Goal: Task Accomplishment & Management: Manage account settings

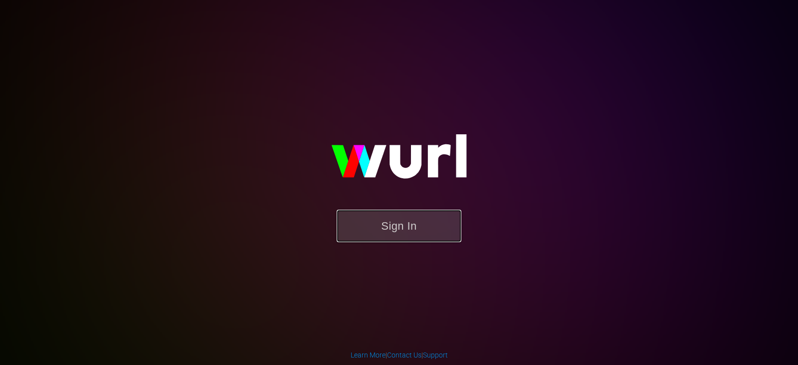
click at [421, 239] on button "Sign In" at bounding box center [399, 226] width 125 height 32
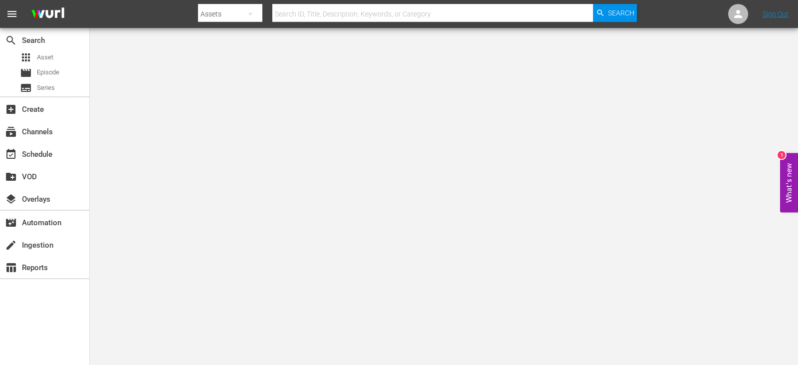
click at [35, 141] on div "subscriptions Channels" at bounding box center [44, 131] width 89 height 22
click at [37, 131] on div "subscriptions Channels" at bounding box center [28, 130] width 56 height 9
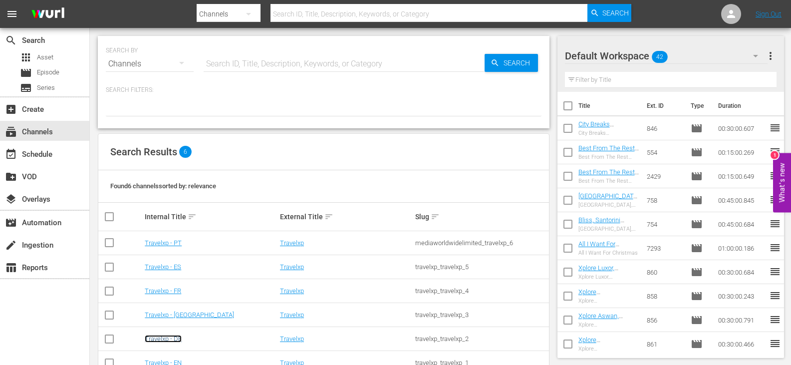
click at [170, 342] on link "Travelxp - DE" at bounding box center [163, 338] width 37 height 7
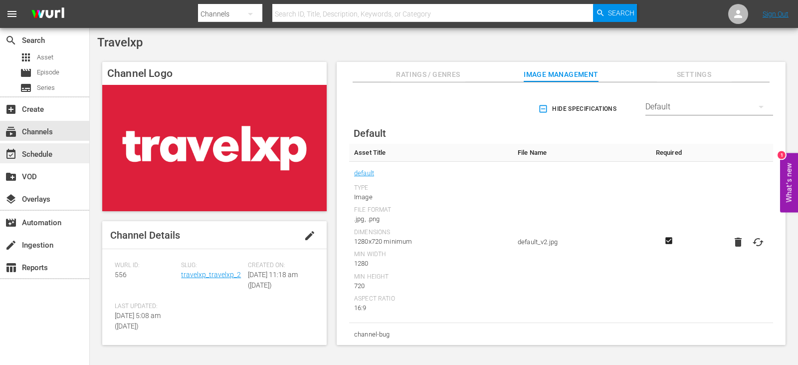
click at [56, 148] on div "event_available Schedule" at bounding box center [44, 153] width 89 height 20
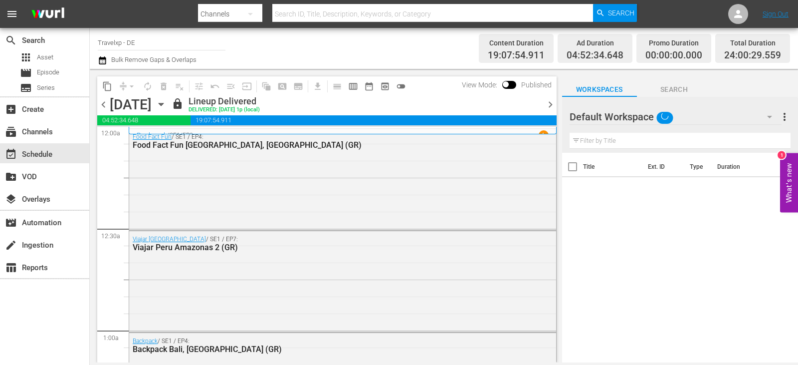
click at [551, 105] on span "chevron_right" at bounding box center [550, 104] width 12 height 12
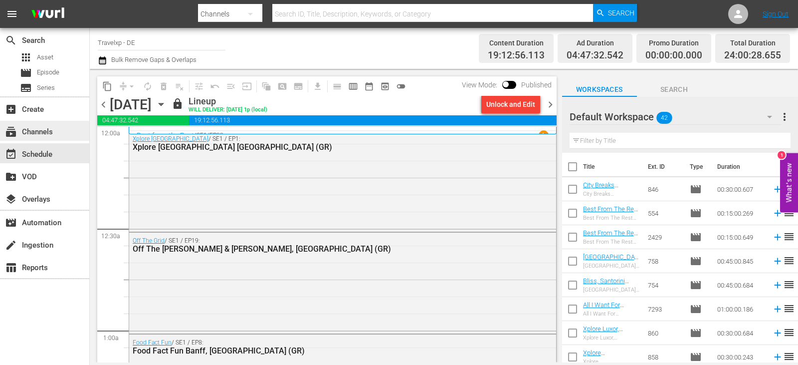
click at [45, 135] on div "subscriptions Channels" at bounding box center [28, 130] width 56 height 9
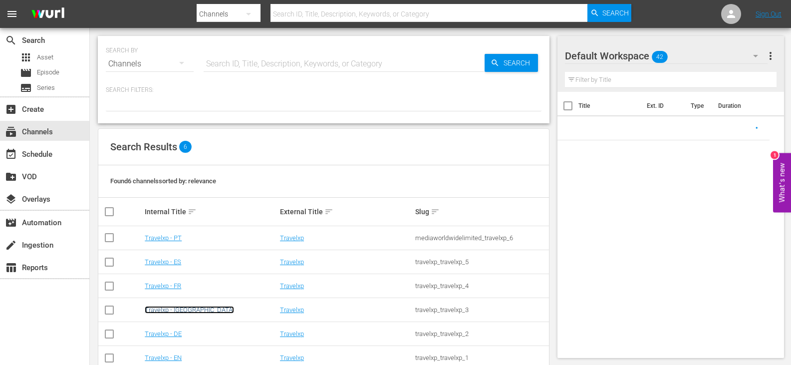
click at [166, 313] on link "Travelxp - [GEOGRAPHIC_DATA]" at bounding box center [189, 309] width 89 height 7
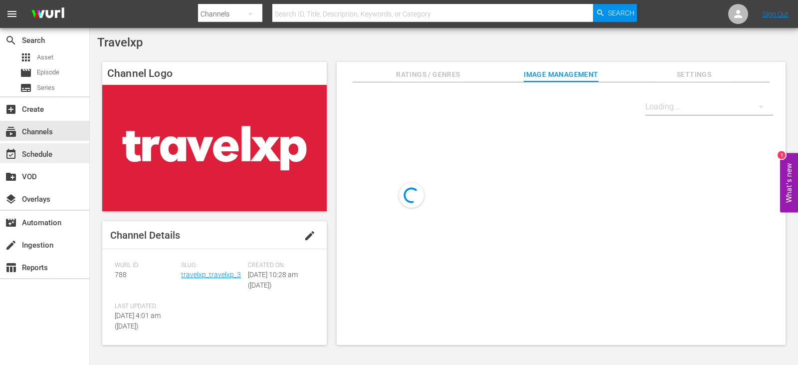
click at [71, 152] on div "event_available Schedule" at bounding box center [44, 153] width 89 height 20
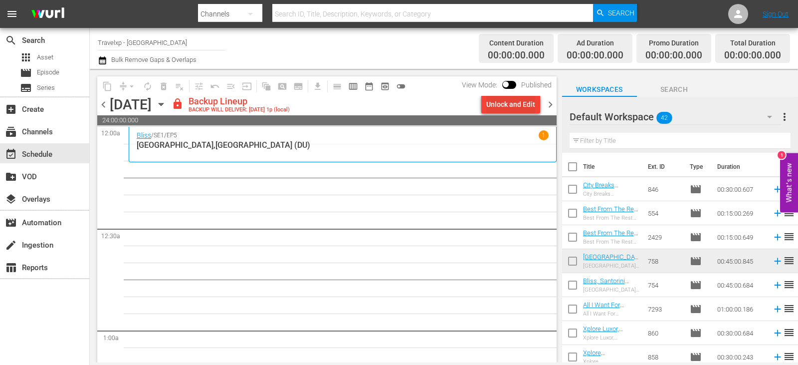
click at [509, 104] on div "Unlock and Edit" at bounding box center [510, 104] width 49 height 18
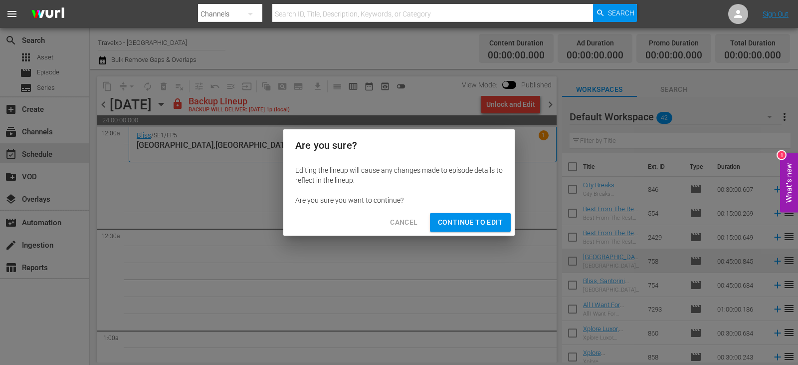
click at [471, 222] on span "Continue to Edit" at bounding box center [470, 222] width 65 height 12
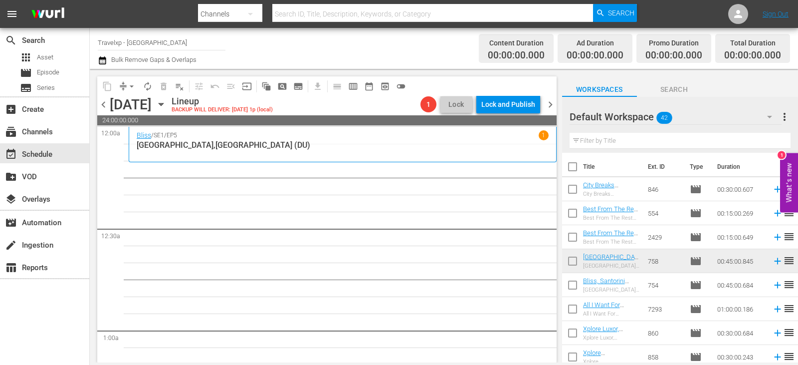
drag, startPoint x: 108, startPoint y: 102, endPoint x: 138, endPoint y: 115, distance: 32.9
click at [108, 102] on span "chevron_left" at bounding box center [103, 104] width 12 height 12
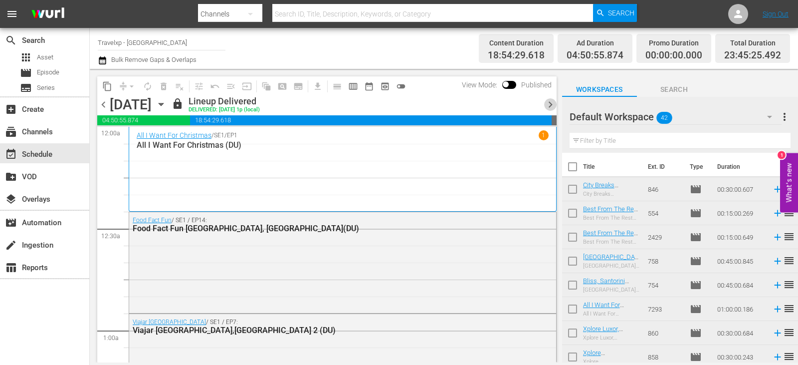
click at [550, 101] on span "chevron_right" at bounding box center [550, 104] width 12 height 12
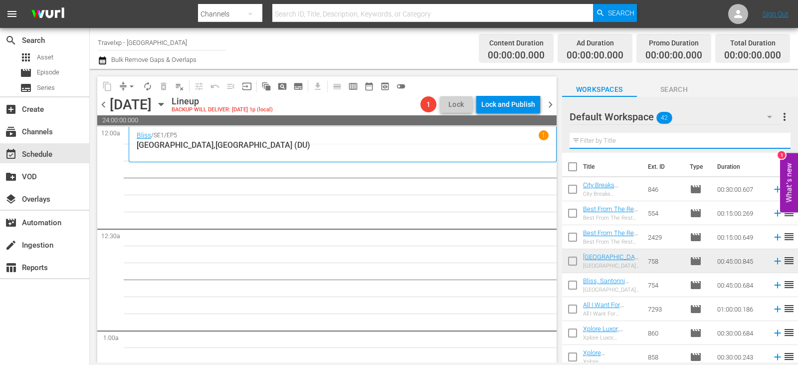
click at [605, 140] on input "text" at bounding box center [680, 141] width 221 height 16
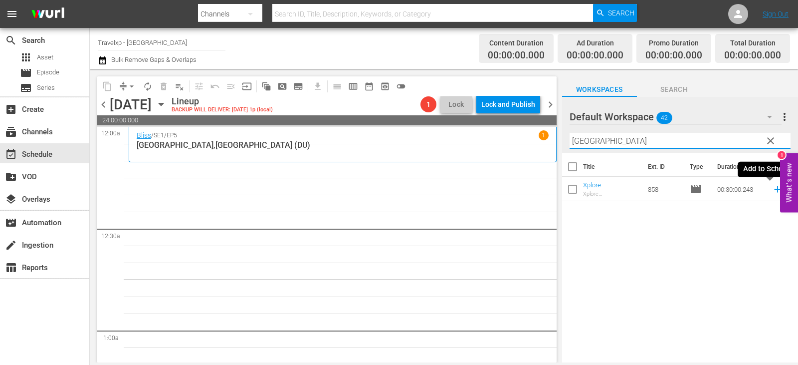
type input "[GEOGRAPHIC_DATA]"
click at [774, 190] on icon at bounding box center [777, 189] width 6 height 6
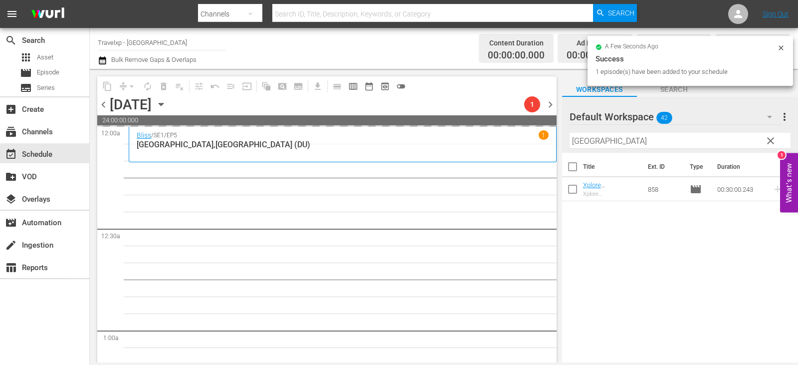
click at [774, 136] on span "clear" at bounding box center [771, 141] width 12 height 12
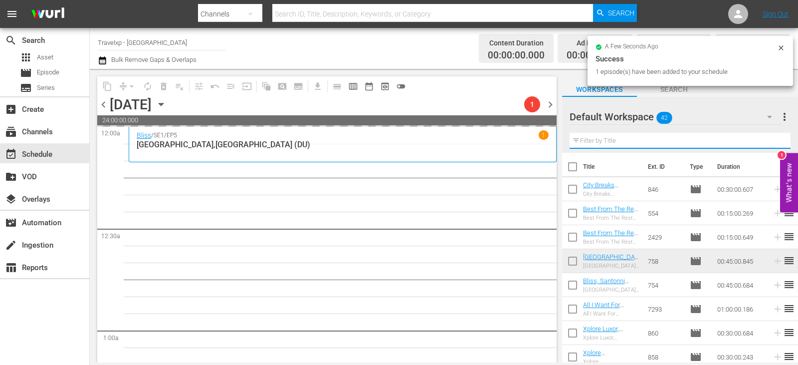
click at [774, 136] on input "text" at bounding box center [680, 141] width 221 height 16
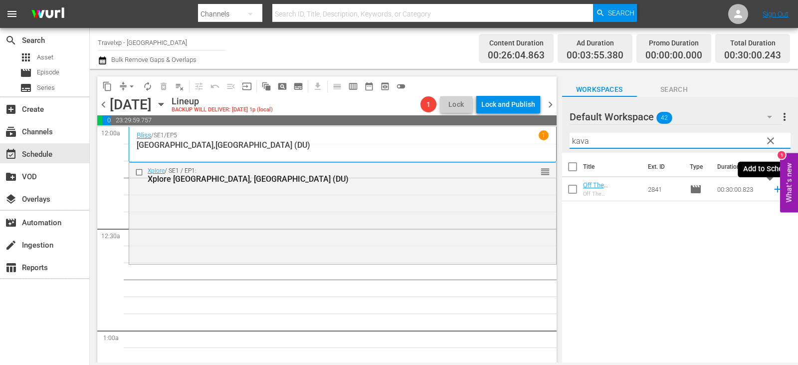
type input "kava"
click at [773, 190] on icon at bounding box center [777, 189] width 11 height 11
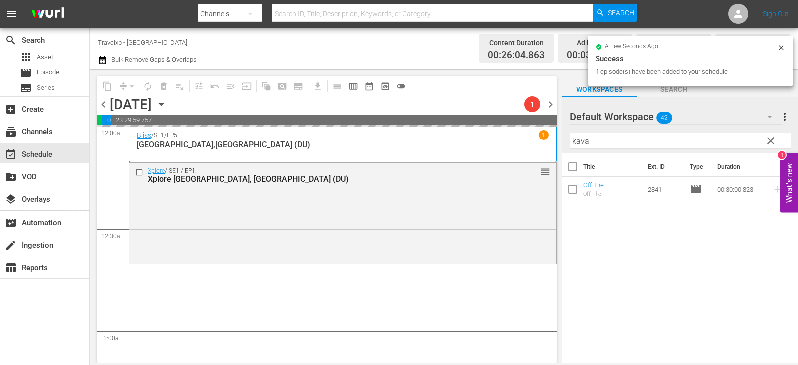
click at [768, 143] on span "clear" at bounding box center [771, 141] width 12 height 12
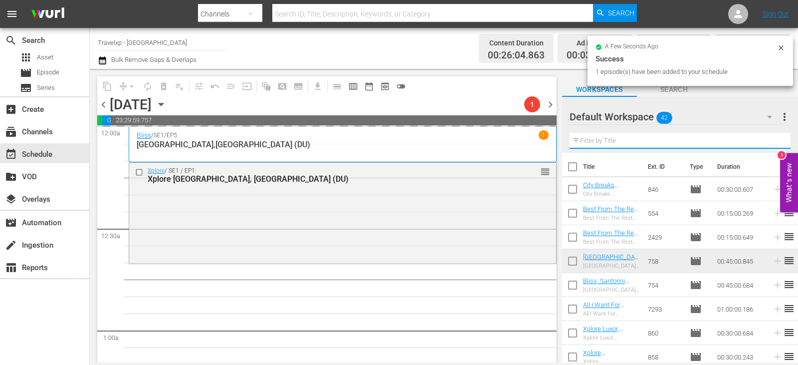
click at [768, 143] on input "text" at bounding box center [680, 141] width 221 height 16
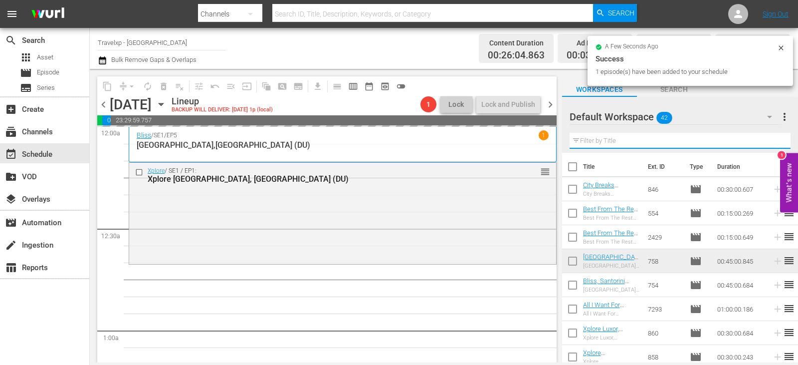
click at [768, 143] on input "text" at bounding box center [680, 141] width 221 height 16
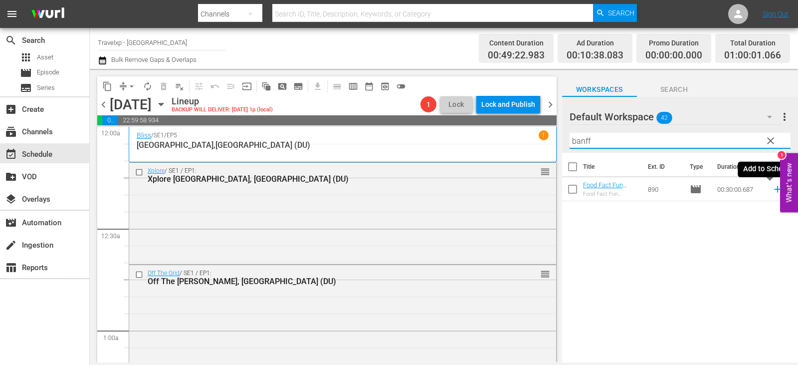
type input "banff"
click at [772, 189] on icon at bounding box center [777, 189] width 11 height 11
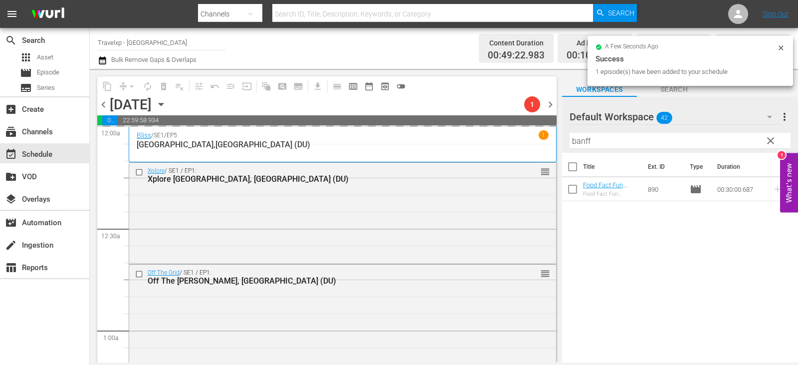
click at [774, 141] on span "clear" at bounding box center [771, 141] width 12 height 12
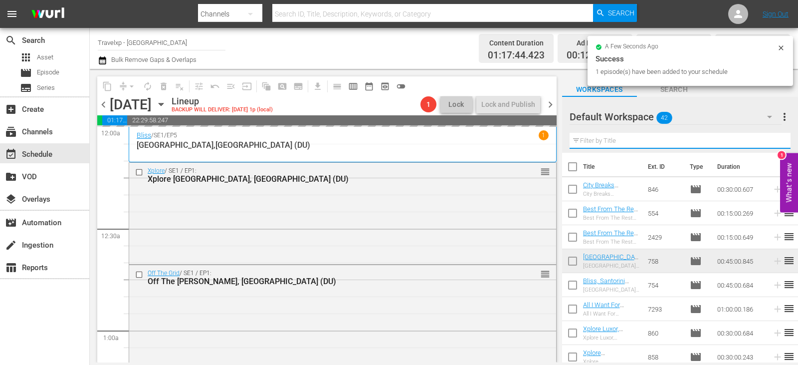
click at [774, 141] on input "text" at bounding box center [680, 141] width 221 height 16
drag, startPoint x: 774, startPoint y: 141, endPoint x: 743, endPoint y: 144, distance: 31.1
click at [774, 141] on input "text" at bounding box center [680, 141] width 221 height 16
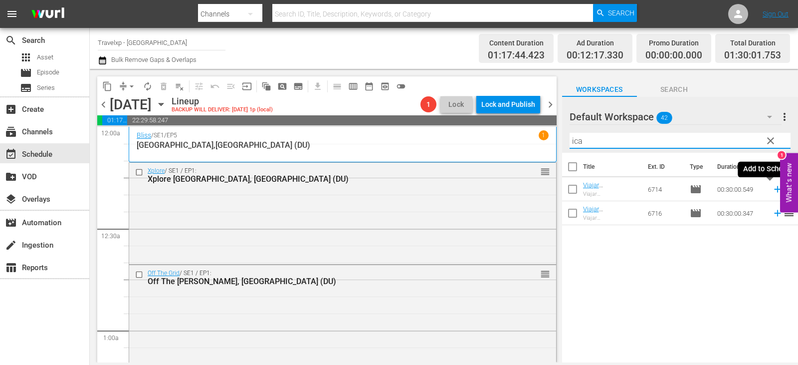
type input "ica"
click at [772, 187] on icon at bounding box center [777, 189] width 11 height 11
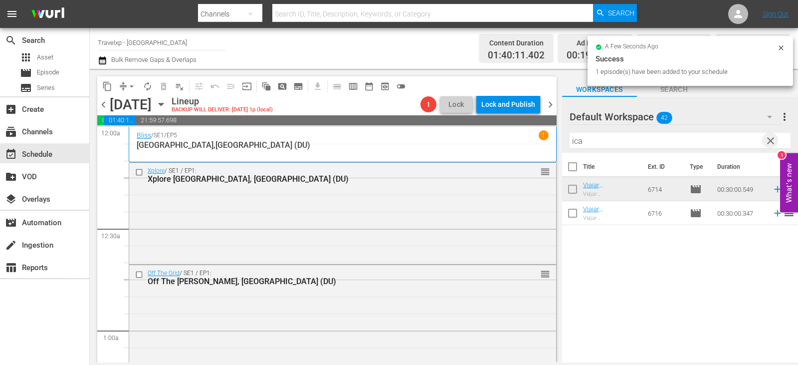
click at [765, 139] on span "clear" at bounding box center [771, 141] width 12 height 12
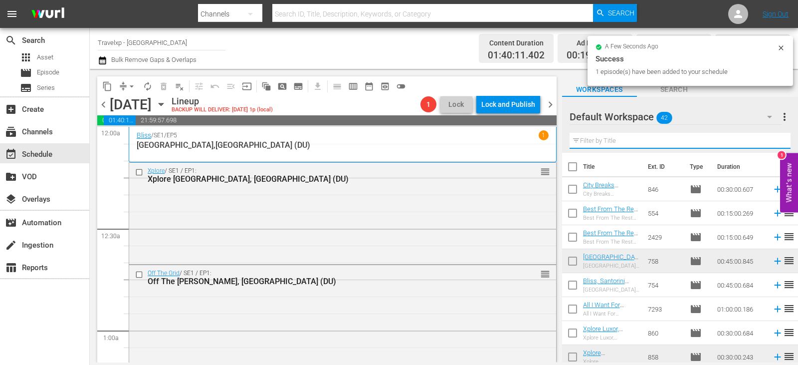
click at [764, 139] on input "text" at bounding box center [680, 141] width 221 height 16
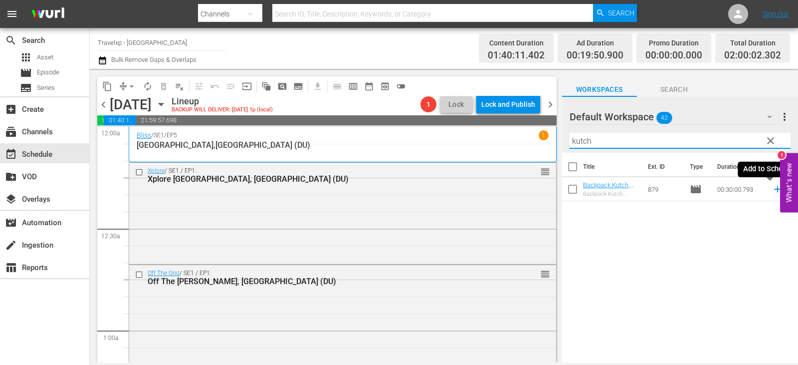
type input "kutch"
click at [772, 190] on icon at bounding box center [777, 189] width 11 height 11
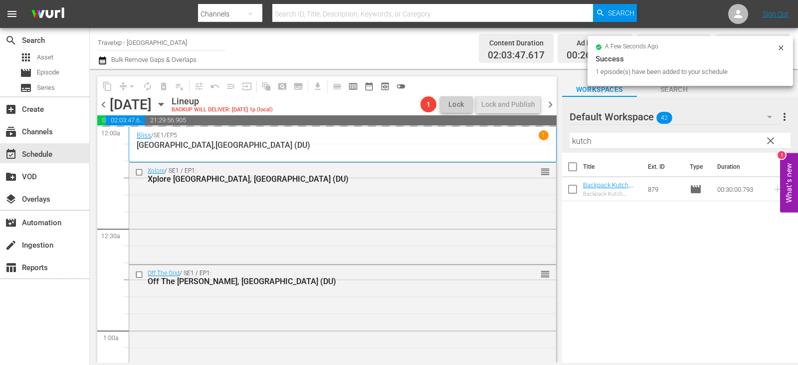
click at [768, 142] on span "clear" at bounding box center [771, 141] width 12 height 12
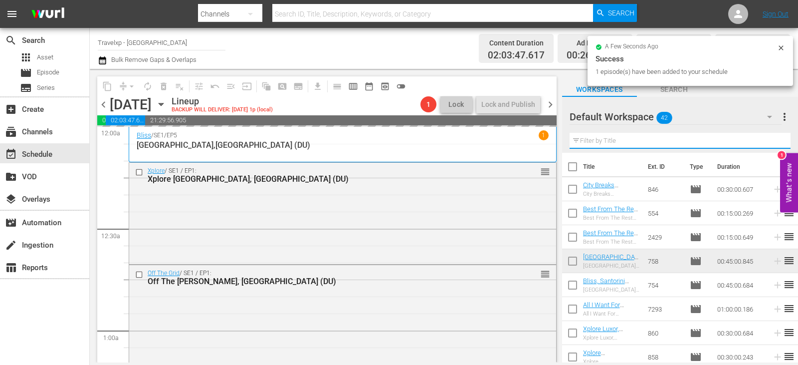
click at [768, 142] on input "text" at bounding box center [680, 141] width 221 height 16
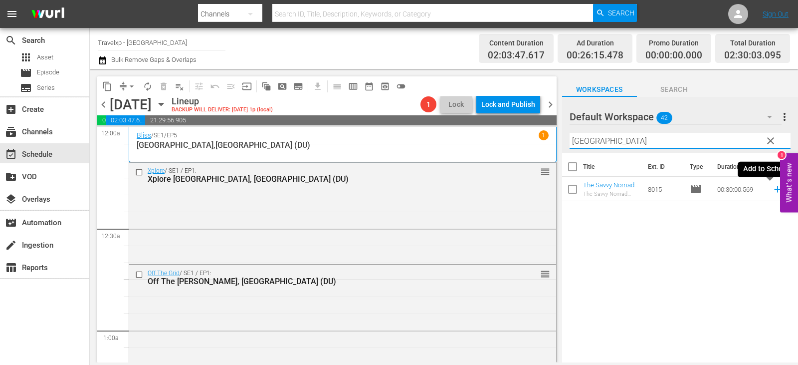
type input "[GEOGRAPHIC_DATA]"
click at [774, 188] on icon at bounding box center [777, 189] width 6 height 6
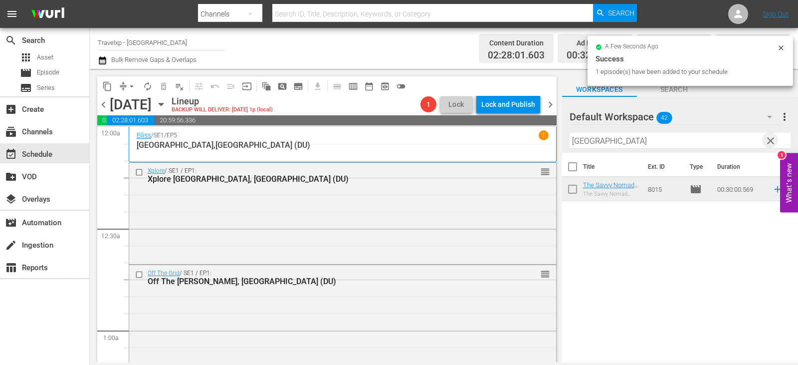
click at [771, 139] on span "clear" at bounding box center [771, 141] width 12 height 12
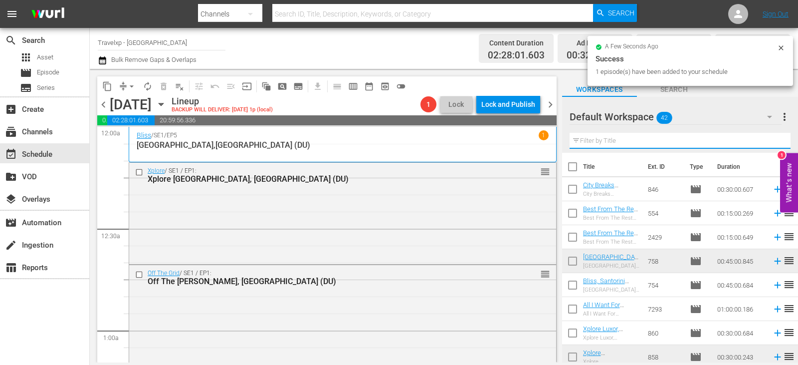
click at [771, 139] on input "text" at bounding box center [680, 141] width 221 height 16
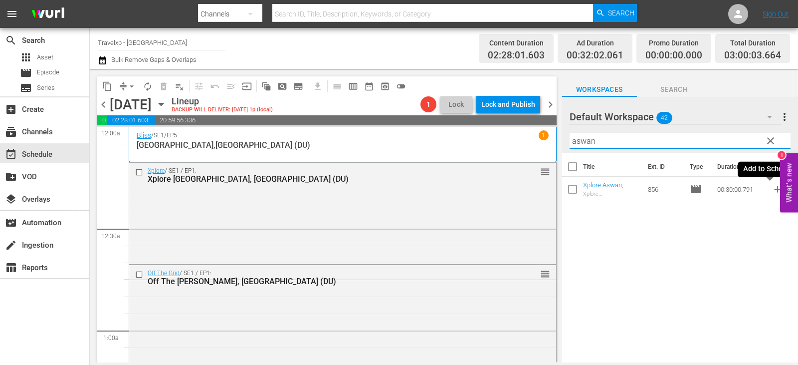
type input "aswan"
click at [772, 189] on icon at bounding box center [777, 189] width 11 height 11
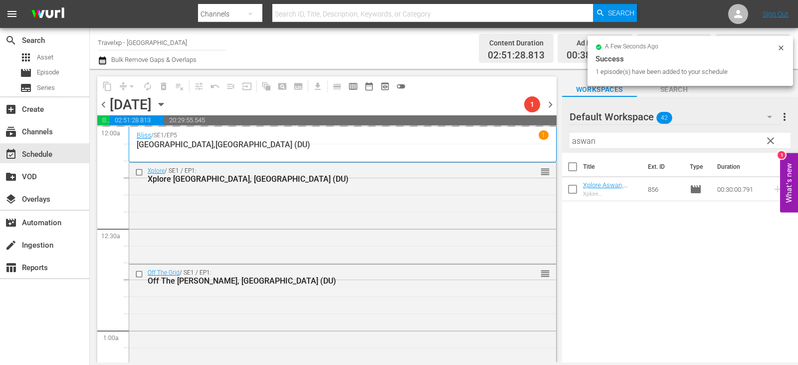
click at [768, 143] on span "clear" at bounding box center [771, 141] width 12 height 12
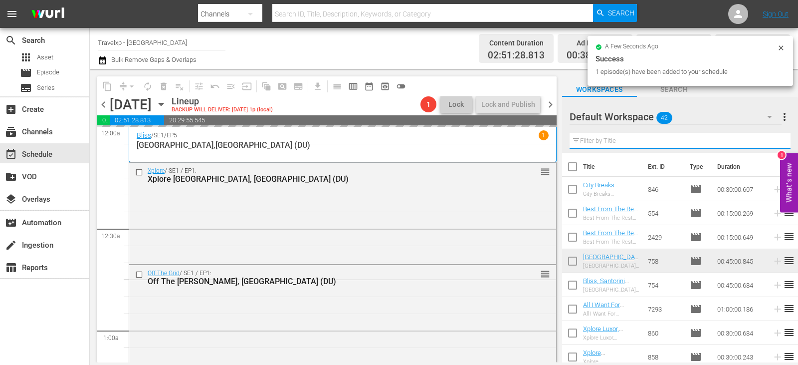
click at [768, 143] on input "text" at bounding box center [680, 141] width 221 height 16
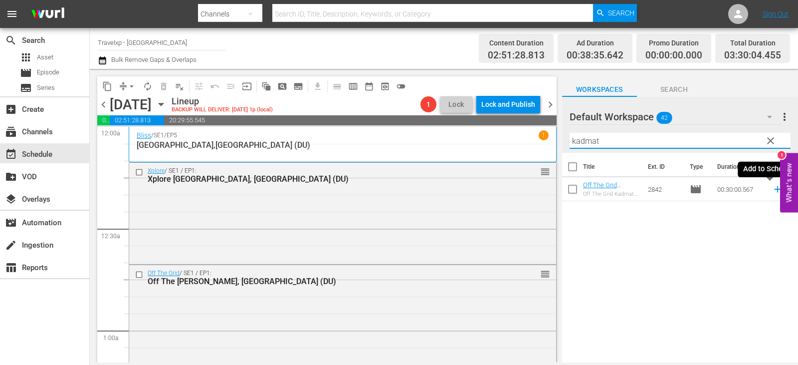
type input "kadmat"
click at [774, 188] on icon at bounding box center [777, 189] width 6 height 6
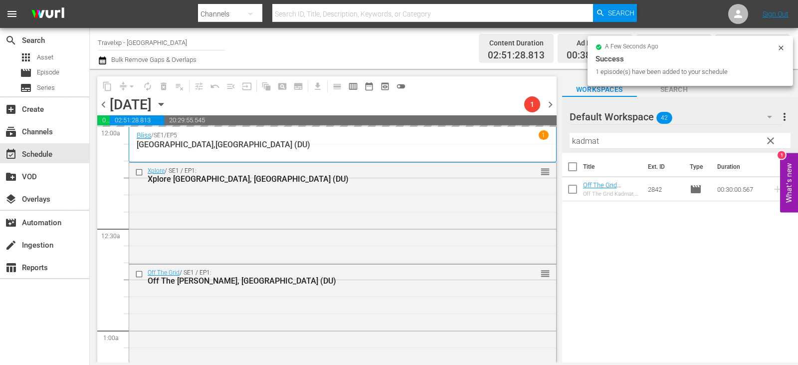
click at [771, 139] on span "clear" at bounding box center [771, 141] width 12 height 12
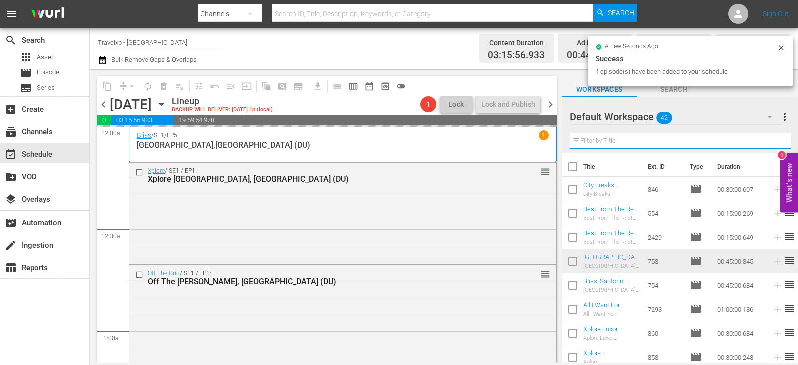
click at [771, 139] on input "text" at bounding box center [680, 141] width 221 height 16
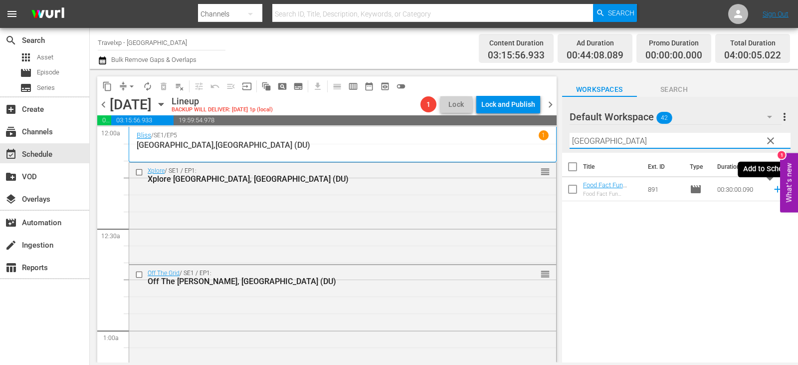
type input "[GEOGRAPHIC_DATA]"
click at [772, 192] on icon at bounding box center [777, 189] width 11 height 11
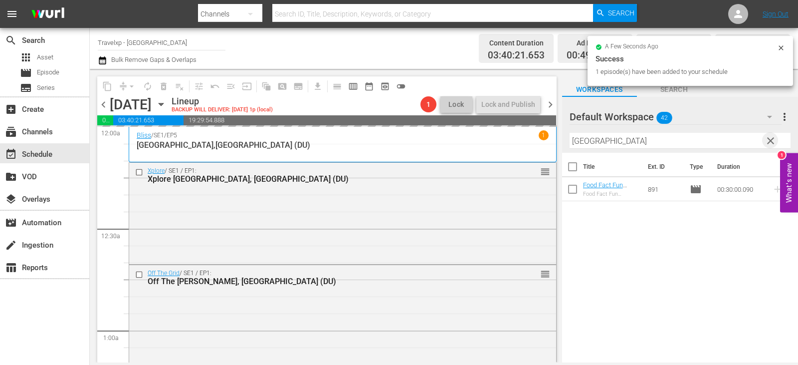
click at [774, 143] on span "clear" at bounding box center [771, 141] width 12 height 12
click at [774, 143] on input "text" at bounding box center [680, 141] width 221 height 16
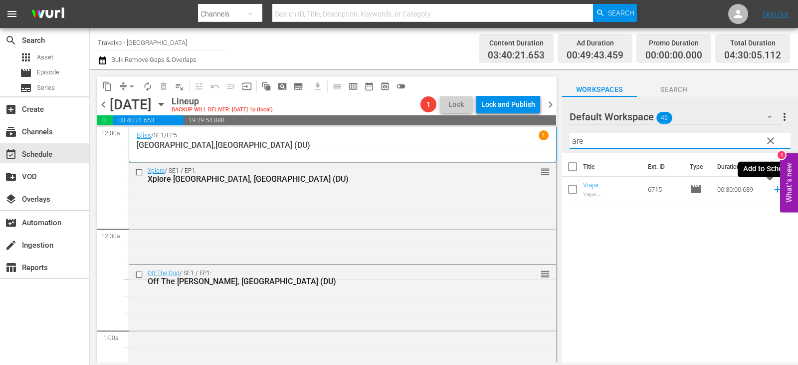
type input "are"
click at [772, 189] on icon at bounding box center [777, 189] width 11 height 11
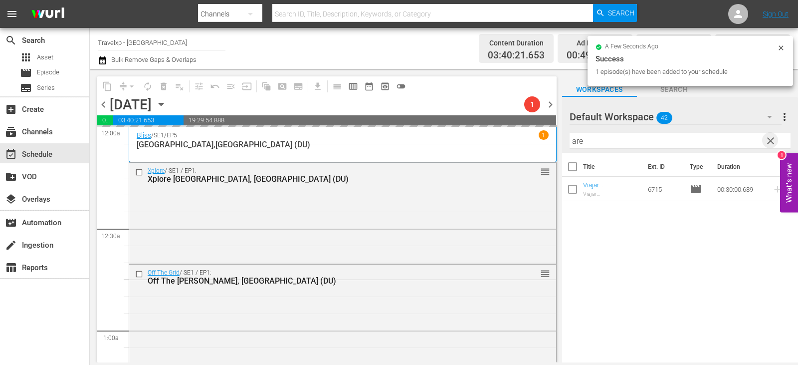
click at [769, 146] on span "clear" at bounding box center [771, 141] width 12 height 12
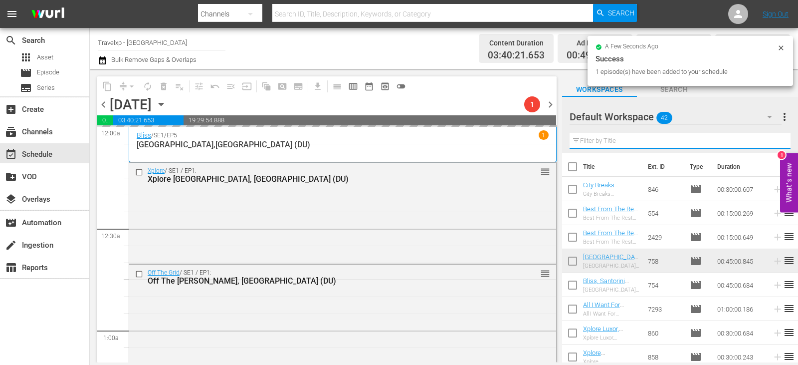
click at [769, 146] on input "text" at bounding box center [680, 141] width 221 height 16
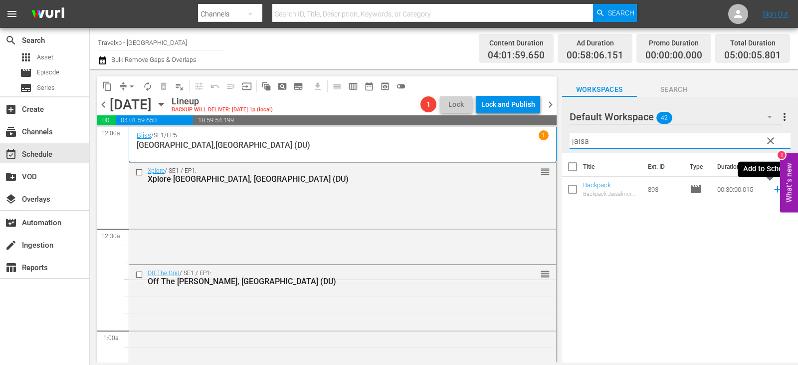
type input "jaisa"
click at [774, 190] on icon at bounding box center [777, 189] width 6 height 6
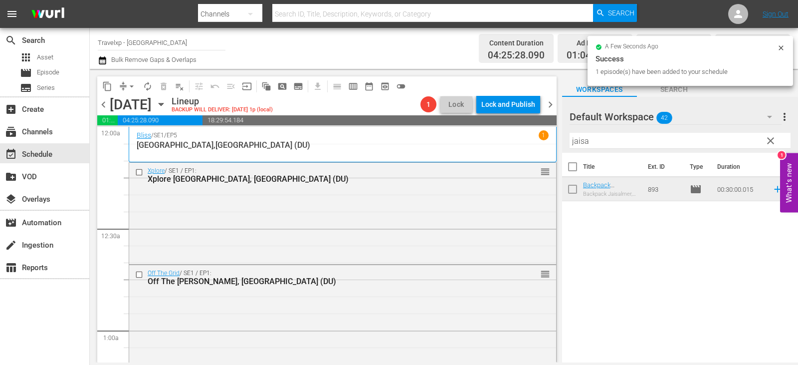
click at [774, 143] on span "clear" at bounding box center [771, 141] width 12 height 12
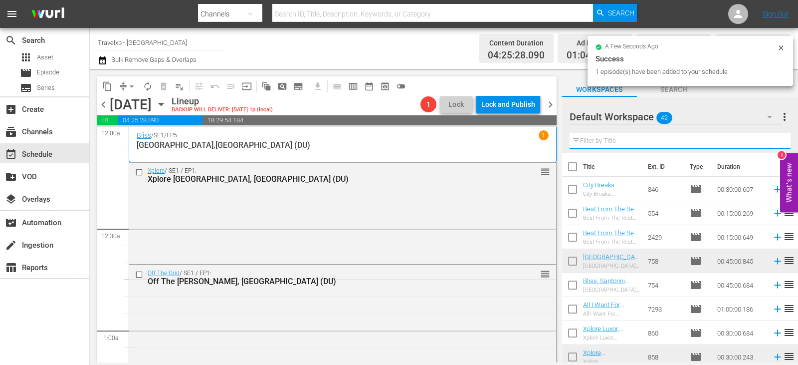
click at [774, 143] on input "text" at bounding box center [680, 141] width 221 height 16
drag, startPoint x: 774, startPoint y: 143, endPoint x: 755, endPoint y: 139, distance: 18.8
click at [774, 143] on input "text" at bounding box center [680, 141] width 221 height 16
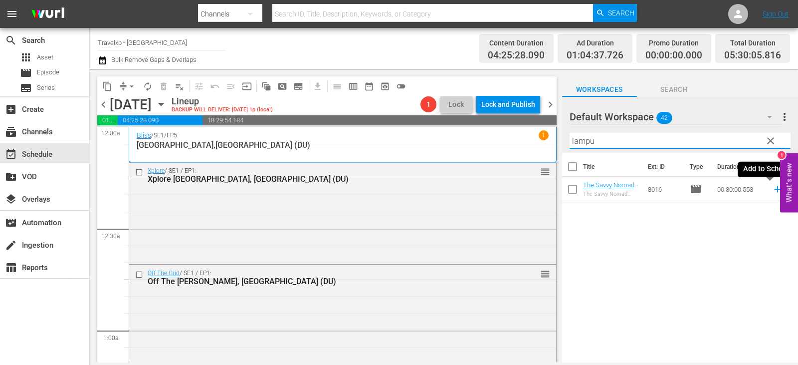
type input "lampu"
click at [774, 191] on icon at bounding box center [777, 189] width 6 height 6
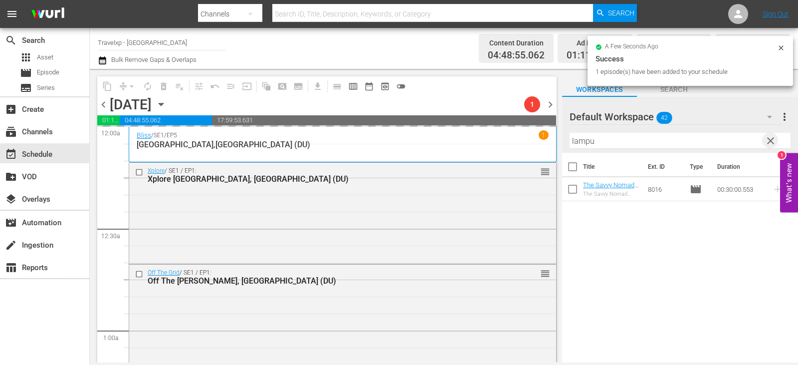
click at [770, 144] on span "clear" at bounding box center [771, 141] width 12 height 12
click at [770, 144] on input "text" at bounding box center [680, 141] width 221 height 16
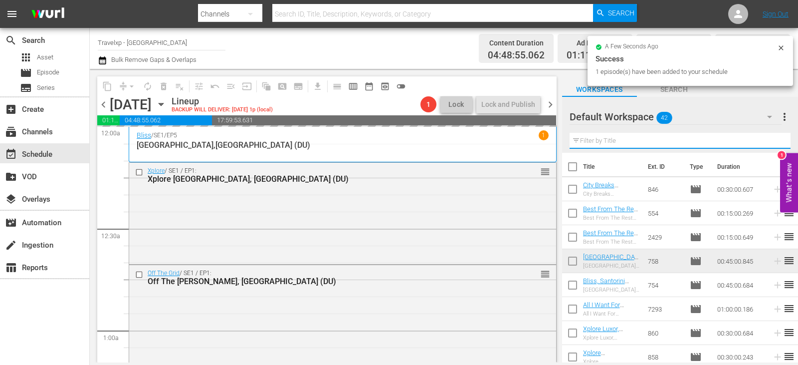
click at [770, 144] on input "text" at bounding box center [680, 141] width 221 height 16
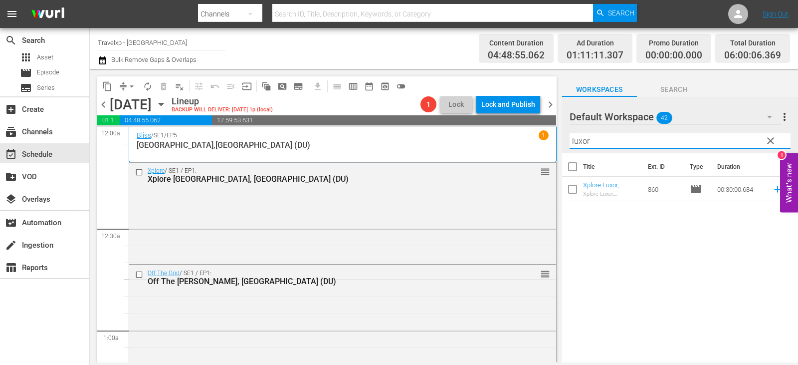
type input "luxor"
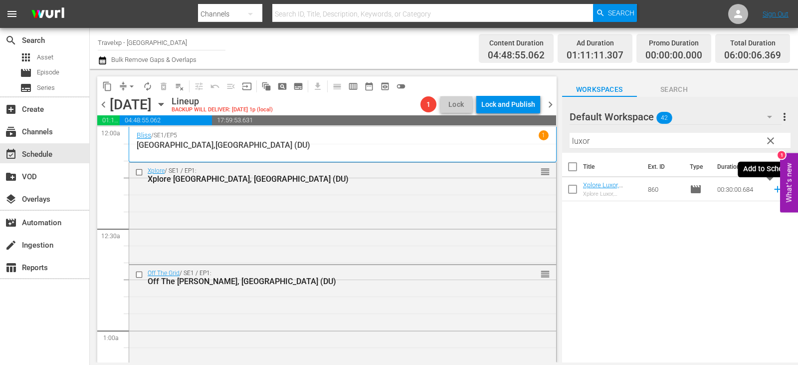
click at [772, 190] on icon at bounding box center [777, 189] width 11 height 11
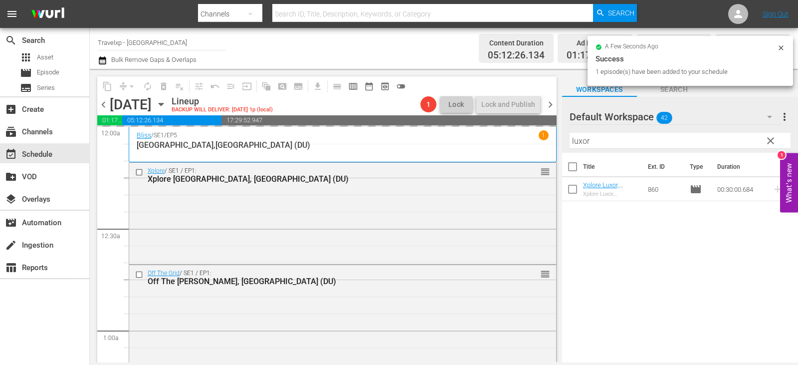
click at [773, 141] on span "clear" at bounding box center [771, 141] width 12 height 12
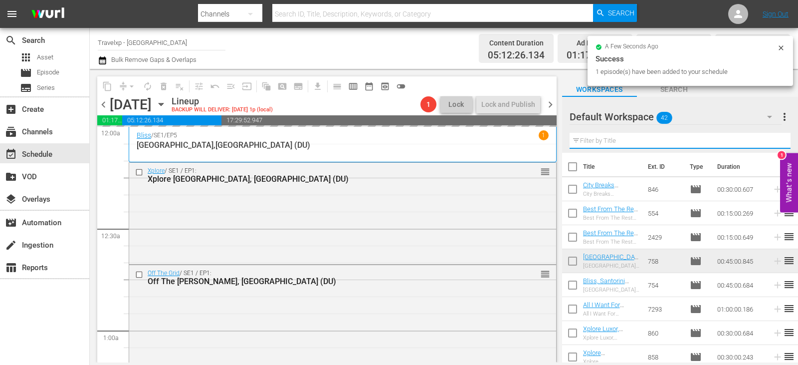
drag, startPoint x: 773, startPoint y: 141, endPoint x: 740, endPoint y: 136, distance: 33.4
click at [773, 141] on input "text" at bounding box center [680, 141] width 221 height 16
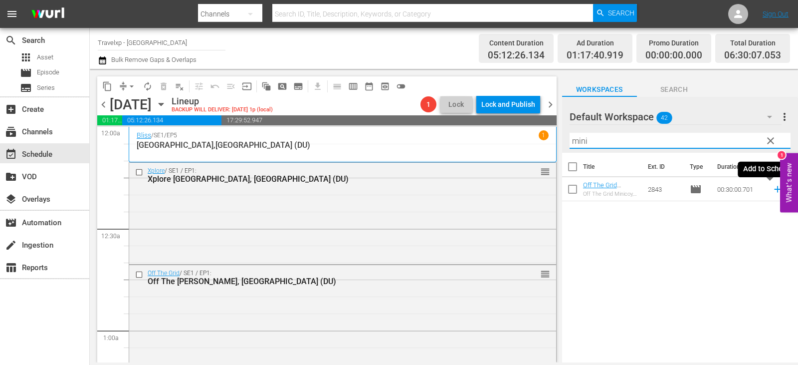
type input "mini"
click at [772, 189] on icon at bounding box center [777, 189] width 11 height 11
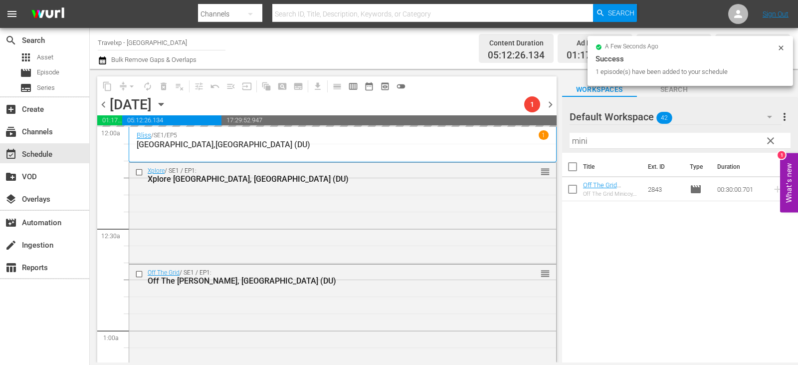
click at [766, 142] on span "clear" at bounding box center [771, 141] width 12 height 12
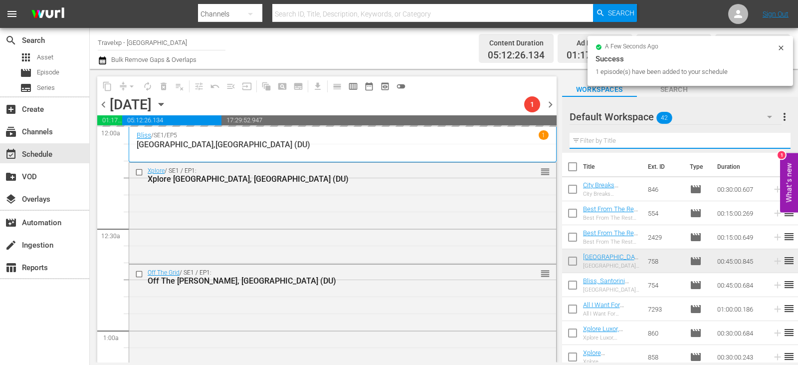
click at [766, 142] on input "text" at bounding box center [680, 141] width 221 height 16
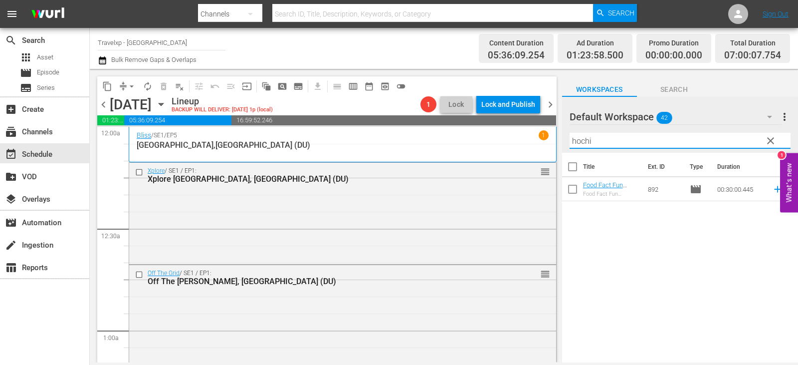
type input "hochi"
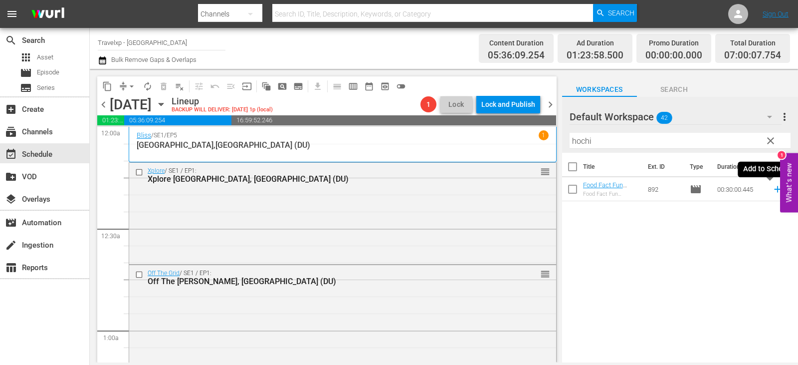
click at [774, 190] on icon at bounding box center [777, 189] width 6 height 6
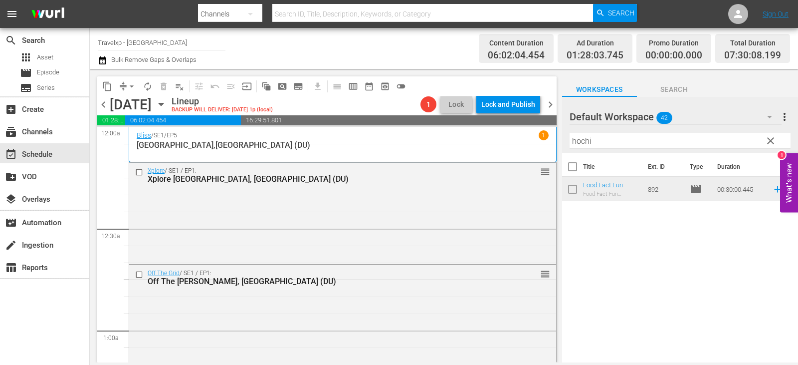
click at [775, 139] on span "clear" at bounding box center [771, 141] width 12 height 12
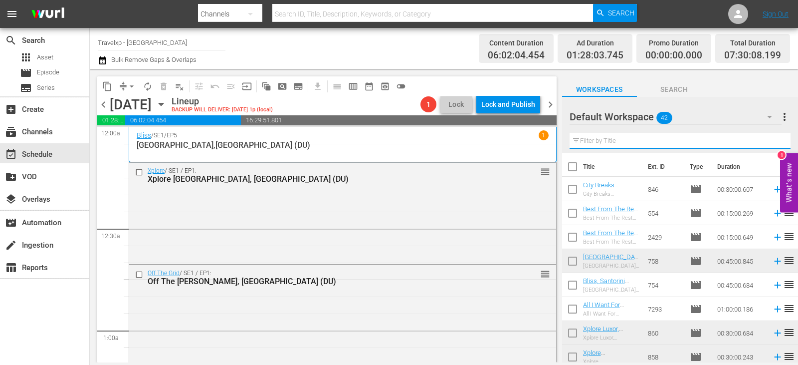
click at [775, 139] on input "text" at bounding box center [680, 141] width 221 height 16
click at [774, 139] on input "text" at bounding box center [680, 141] width 221 height 16
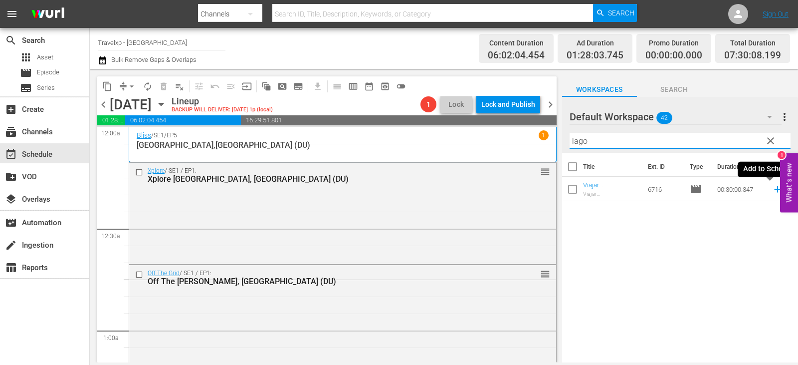
type input "lago"
click at [773, 189] on icon at bounding box center [777, 189] width 11 height 11
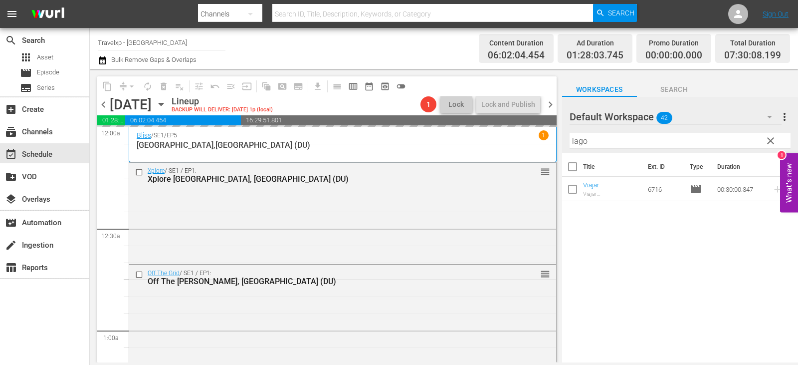
click at [763, 142] on button "clear" at bounding box center [770, 140] width 16 height 16
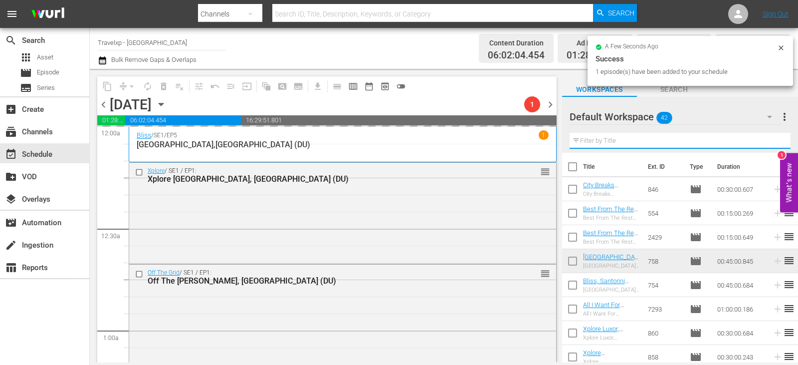
click at [763, 142] on input "text" at bounding box center [680, 141] width 221 height 16
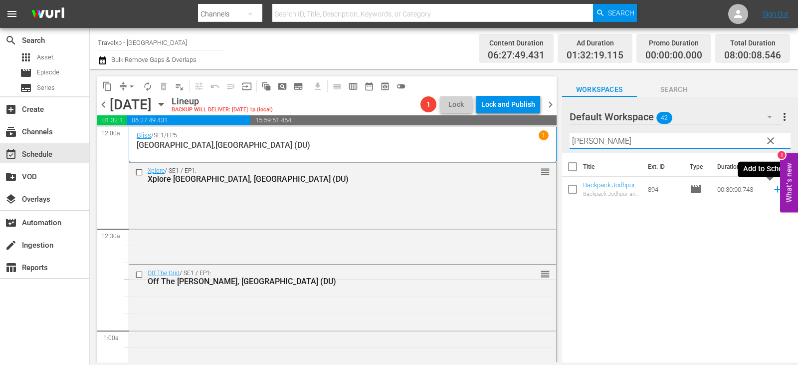
type input "[PERSON_NAME]"
click at [772, 186] on icon at bounding box center [777, 189] width 11 height 11
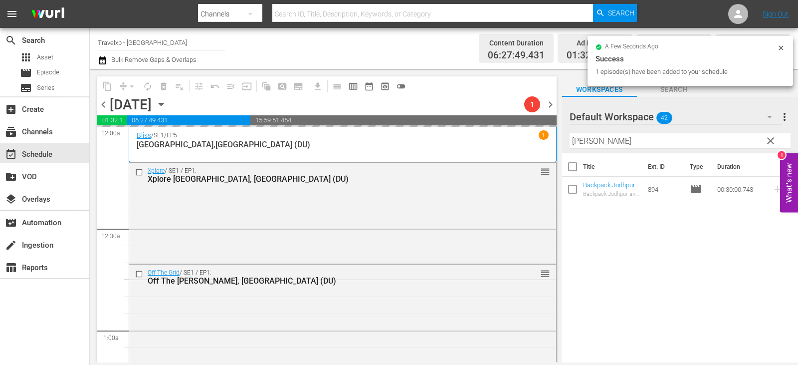
click at [766, 144] on span "clear" at bounding box center [771, 141] width 12 height 12
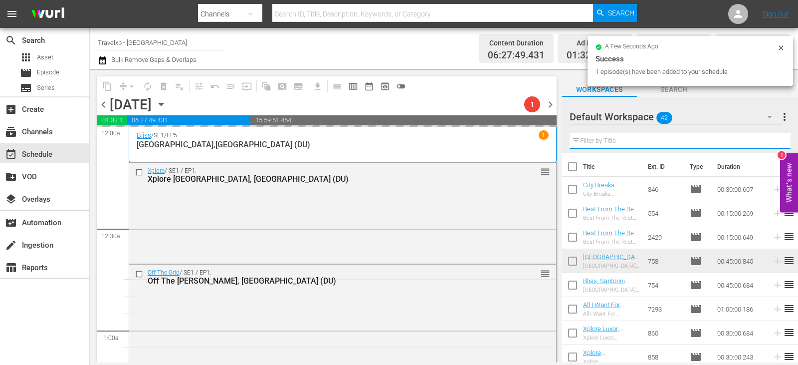
click at [766, 144] on input "text" at bounding box center [680, 141] width 221 height 16
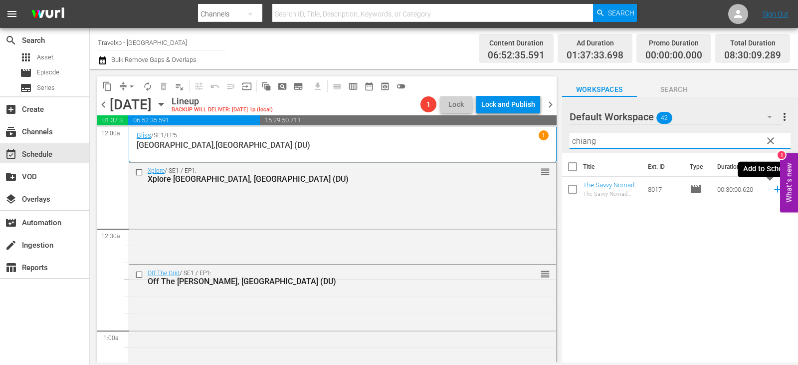
type input "chiang"
click at [773, 189] on icon at bounding box center [777, 189] width 11 height 11
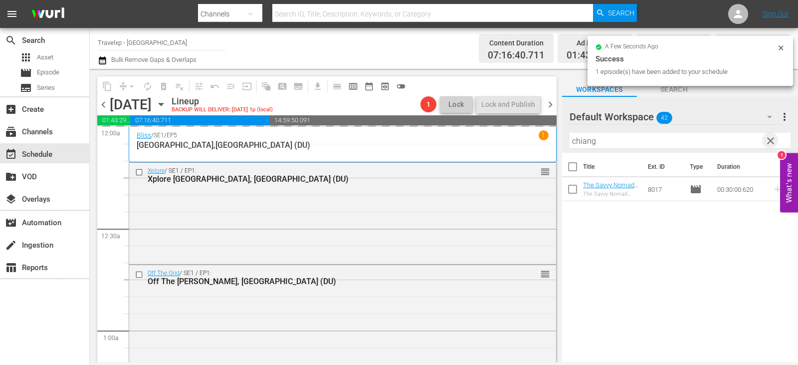
click at [772, 144] on span "clear" at bounding box center [771, 141] width 12 height 12
click at [772, 144] on input "text" at bounding box center [680, 141] width 221 height 16
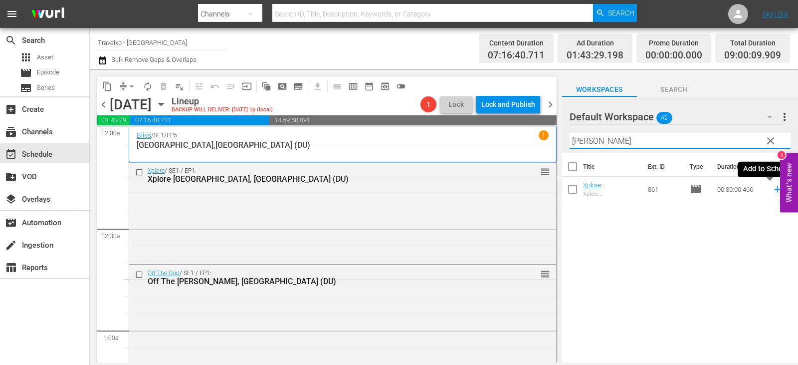
type input "[PERSON_NAME]"
click at [774, 189] on icon at bounding box center [777, 189] width 6 height 6
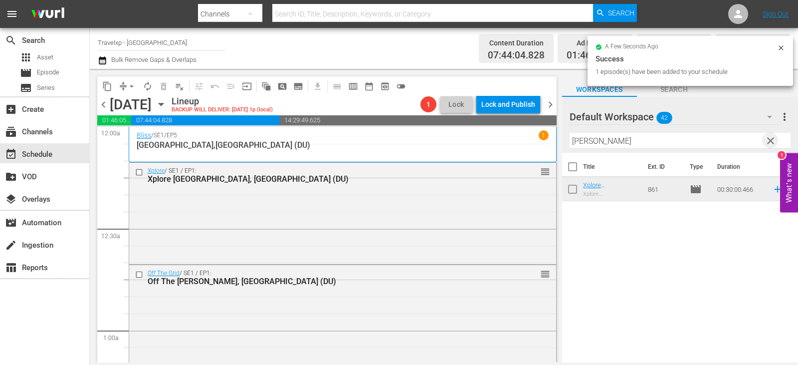
click at [768, 139] on span "clear" at bounding box center [771, 141] width 12 height 12
click at [768, 139] on input "text" at bounding box center [680, 141] width 221 height 16
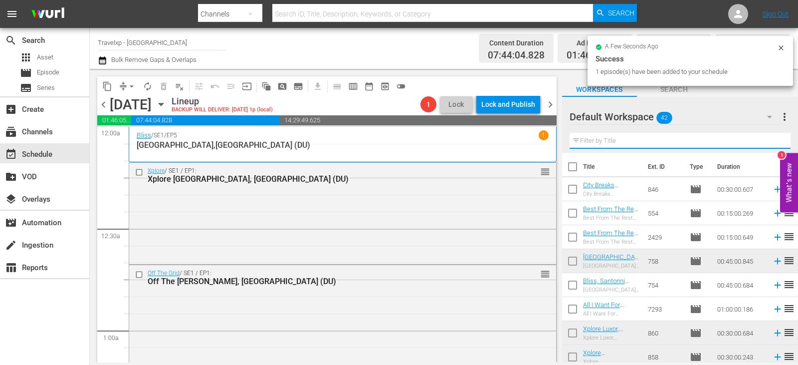
click at [768, 139] on input "text" at bounding box center [680, 141] width 221 height 16
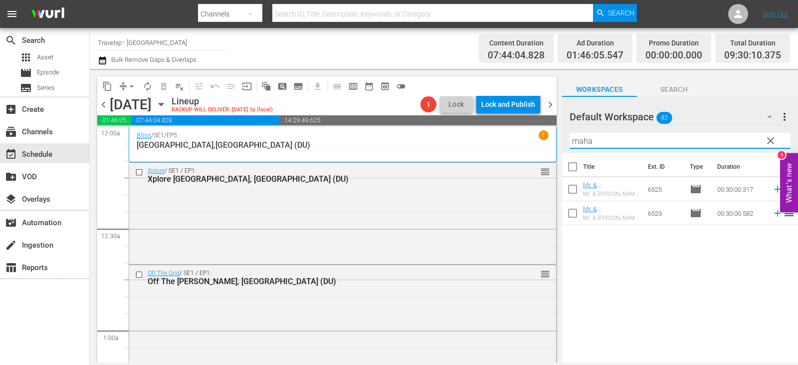
type input "maha"
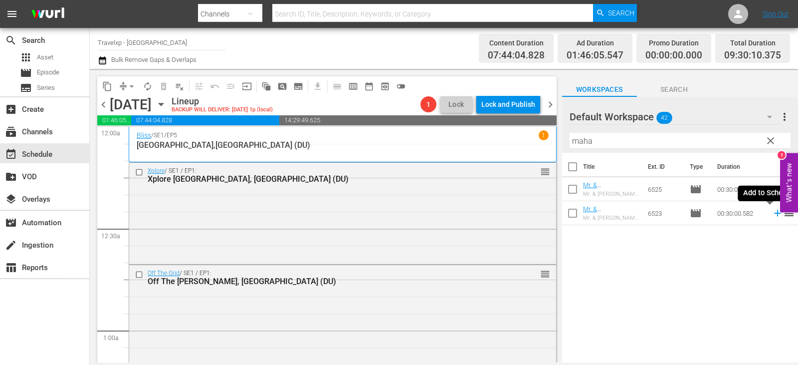
click at [772, 211] on icon at bounding box center [777, 213] width 11 height 11
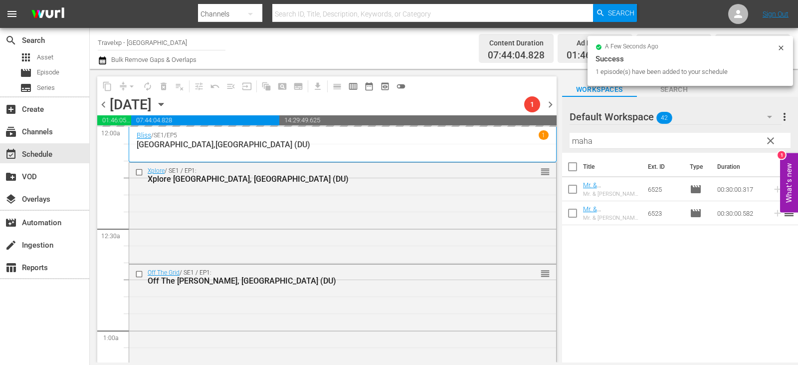
click at [774, 143] on span "clear" at bounding box center [771, 141] width 12 height 12
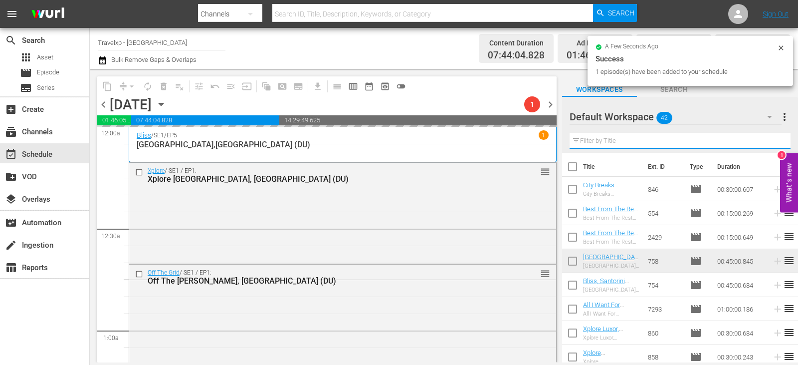
click at [774, 143] on input "text" at bounding box center [680, 141] width 221 height 16
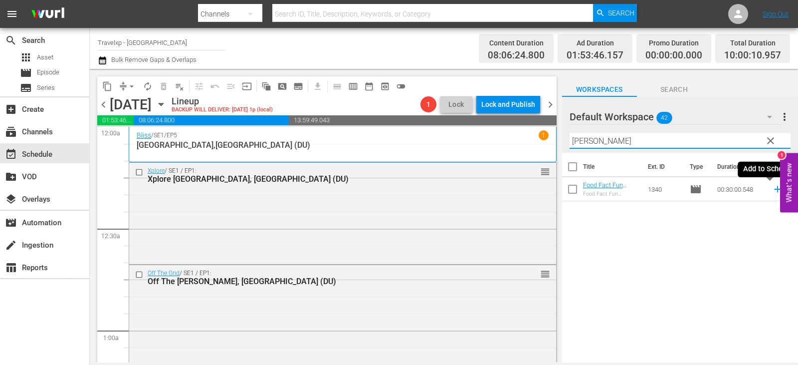
type input "[PERSON_NAME]"
click at [772, 188] on icon at bounding box center [777, 189] width 11 height 11
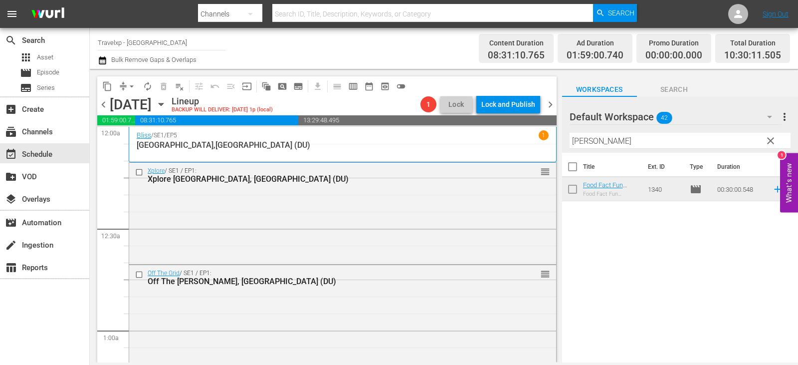
click at [775, 145] on span "clear" at bounding box center [771, 141] width 12 height 12
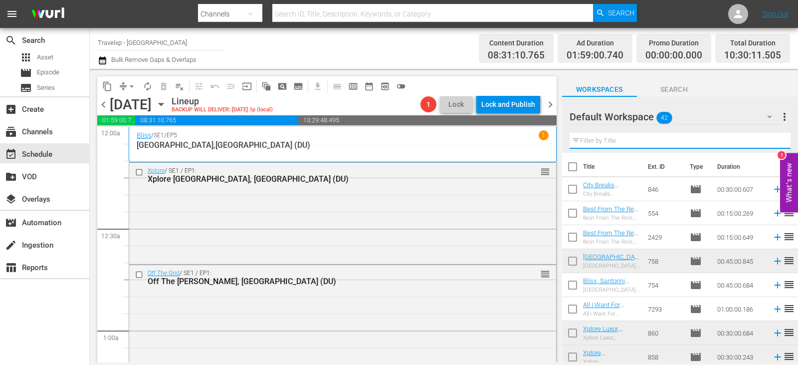
click at [775, 145] on input "text" at bounding box center [680, 141] width 221 height 16
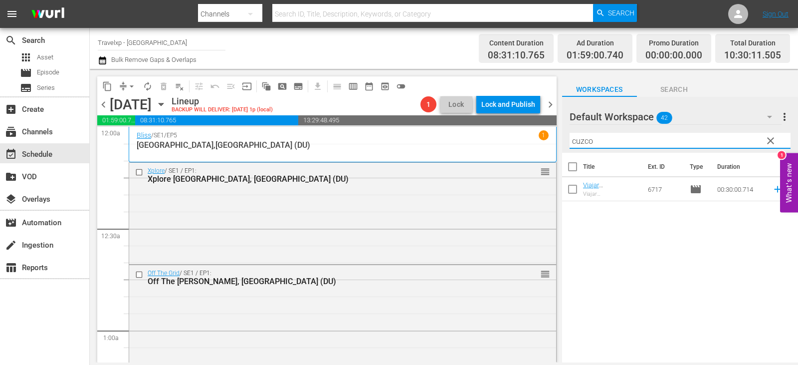
type input "cuzco"
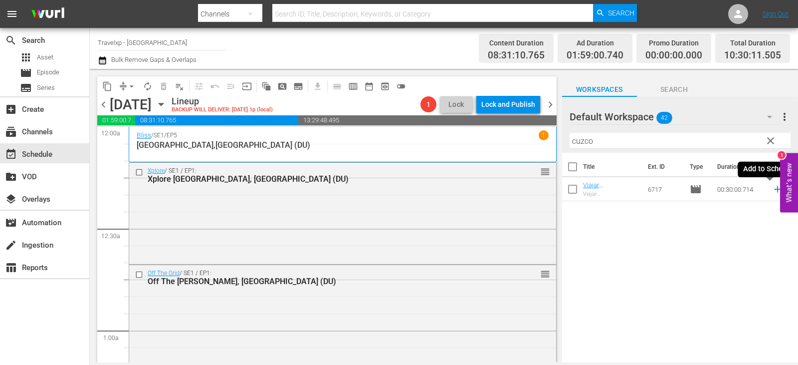
click at [775, 190] on icon at bounding box center [777, 189] width 11 height 11
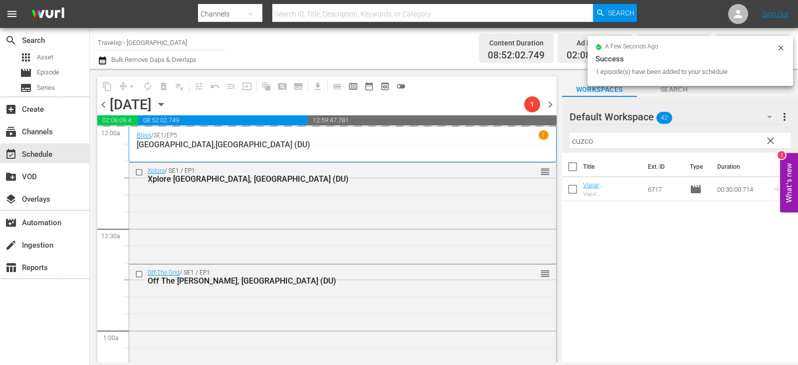
click at [768, 137] on span "clear" at bounding box center [771, 141] width 12 height 12
click at [768, 137] on input "cuzco" at bounding box center [680, 141] width 221 height 16
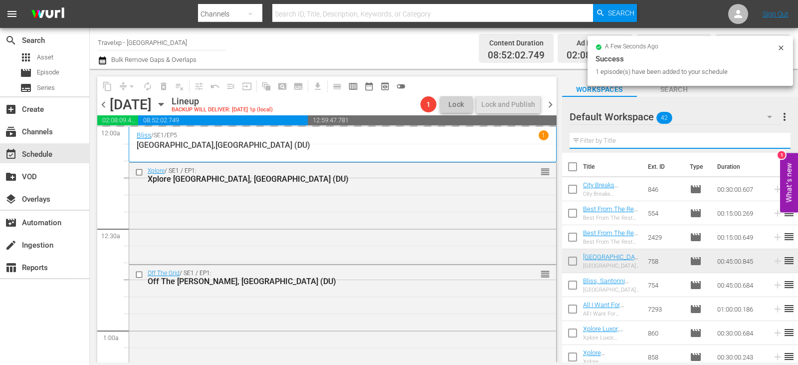
click at [768, 137] on input "text" at bounding box center [680, 141] width 221 height 16
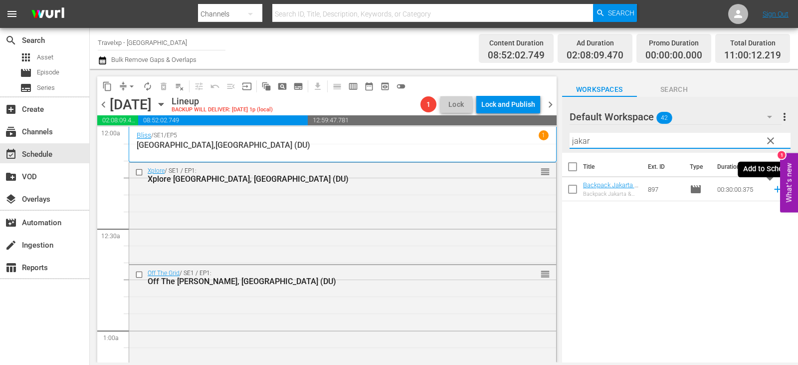
type input "jakar"
click at [774, 190] on icon at bounding box center [777, 189] width 6 height 6
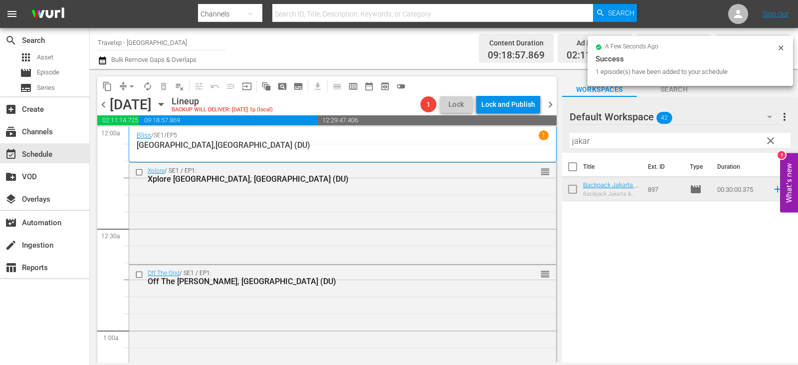
click at [770, 140] on span "clear" at bounding box center [771, 141] width 12 height 12
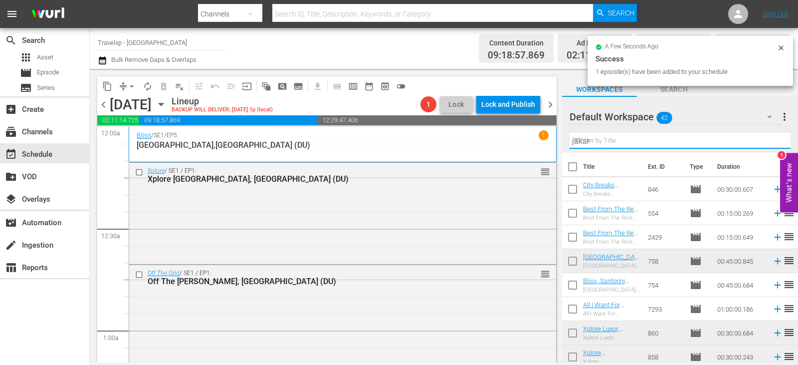
click at [770, 140] on input "jakar" at bounding box center [680, 141] width 221 height 16
click at [770, 140] on input "text" at bounding box center [680, 141] width 221 height 16
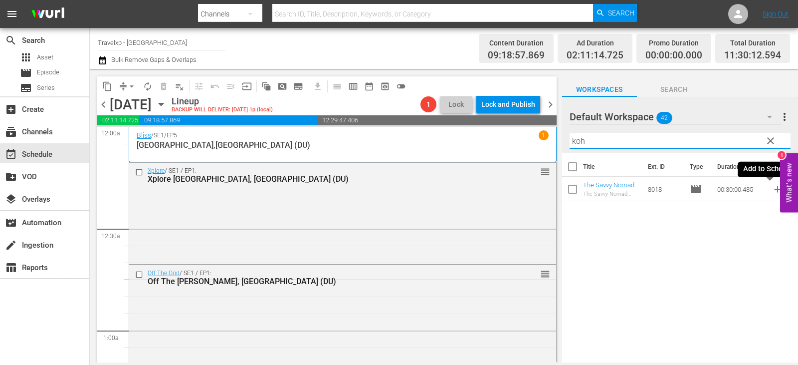
type input "koh"
click at [772, 191] on icon at bounding box center [777, 189] width 11 height 11
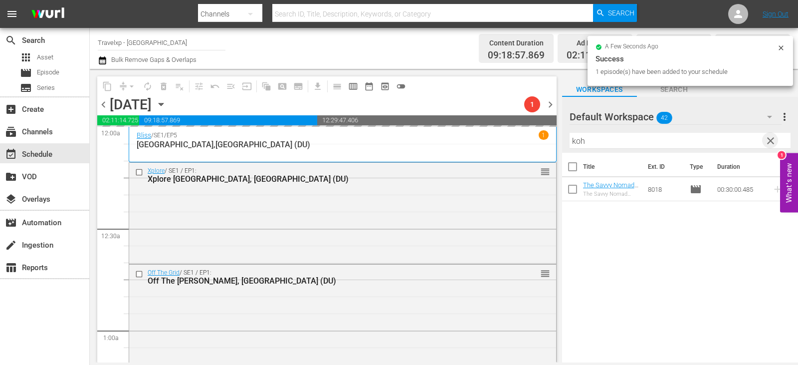
click at [774, 139] on span "clear" at bounding box center [771, 141] width 12 height 12
drag, startPoint x: 774, startPoint y: 139, endPoint x: 752, endPoint y: 134, distance: 22.5
click at [774, 139] on input "text" at bounding box center [680, 141] width 221 height 16
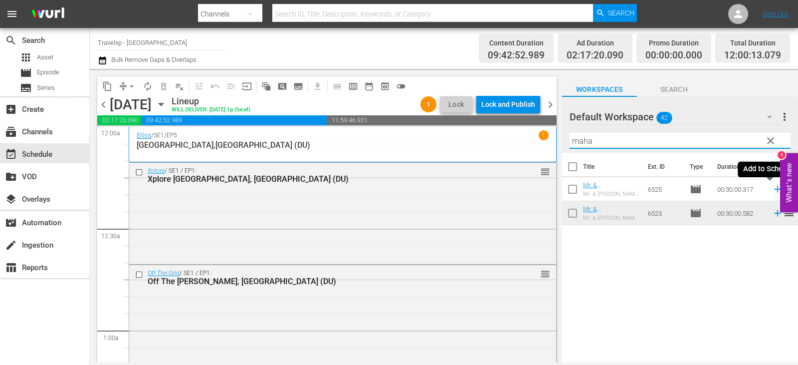
type input "maha"
click at [774, 190] on icon at bounding box center [777, 189] width 6 height 6
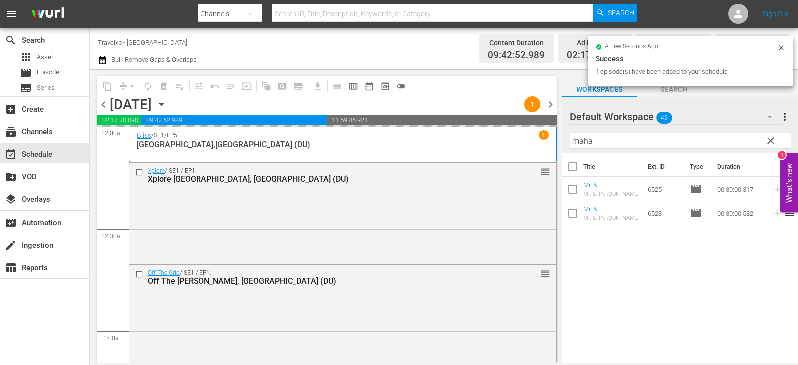
click at [774, 139] on span "clear" at bounding box center [771, 141] width 12 height 12
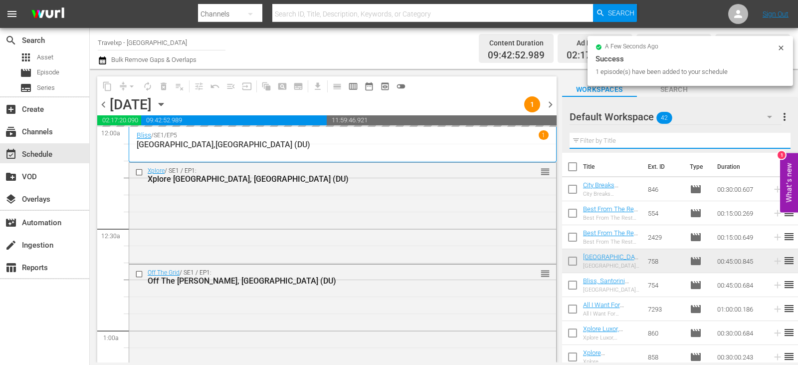
click at [774, 139] on input "text" at bounding box center [680, 141] width 221 height 16
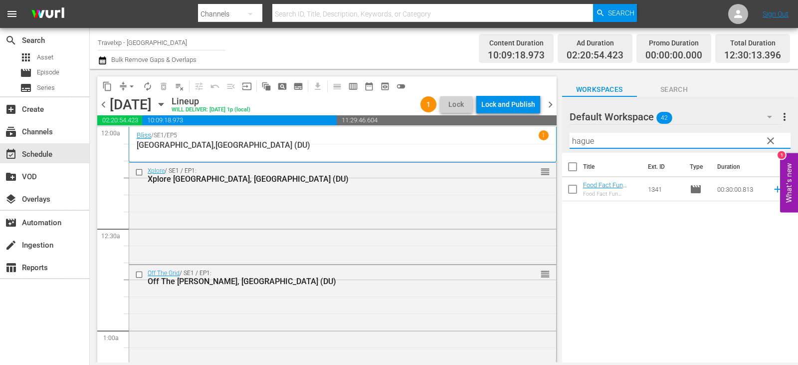
type input "hague"
click at [773, 189] on icon at bounding box center [777, 189] width 11 height 11
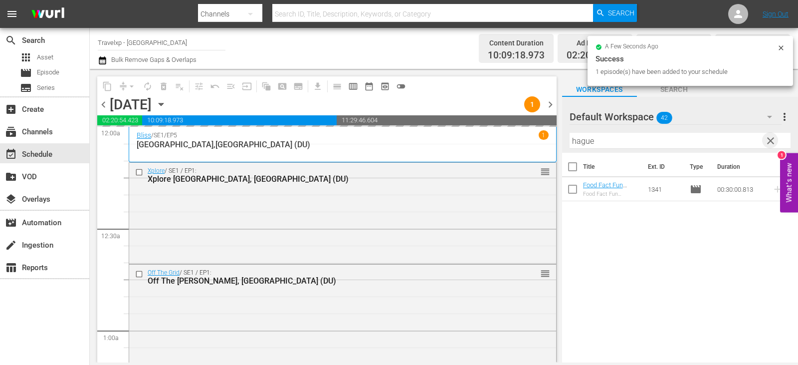
click at [773, 145] on span "clear" at bounding box center [771, 141] width 12 height 12
click at [773, 145] on input "text" at bounding box center [680, 141] width 221 height 16
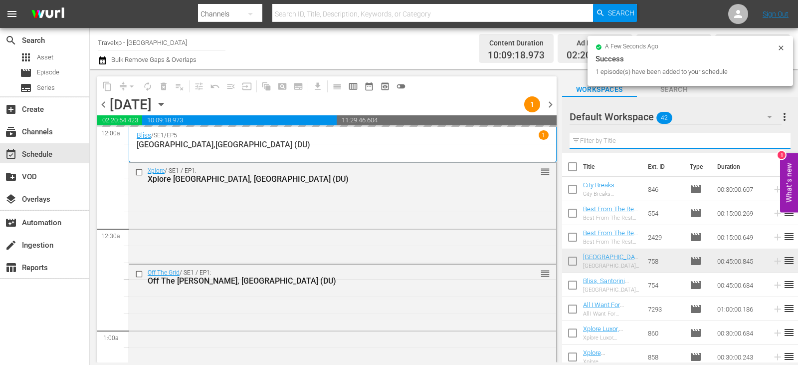
click at [773, 145] on input "text" at bounding box center [680, 141] width 221 height 16
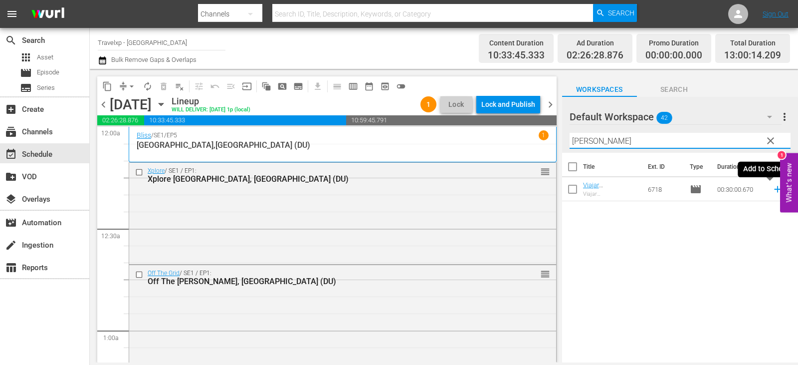
type input "[PERSON_NAME]"
click at [772, 189] on icon at bounding box center [777, 189] width 11 height 11
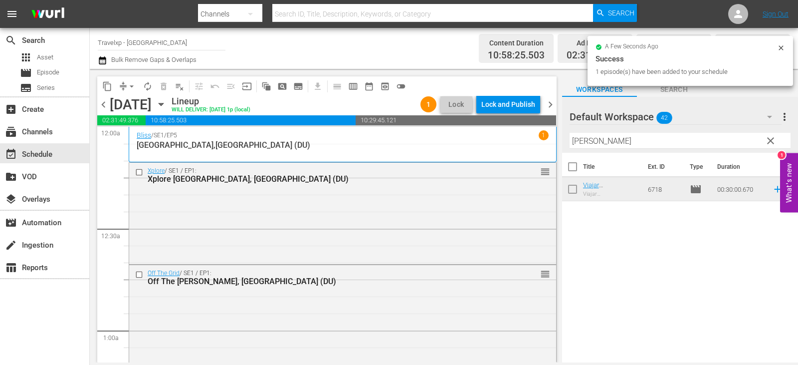
click at [777, 139] on button "clear" at bounding box center [770, 140] width 16 height 16
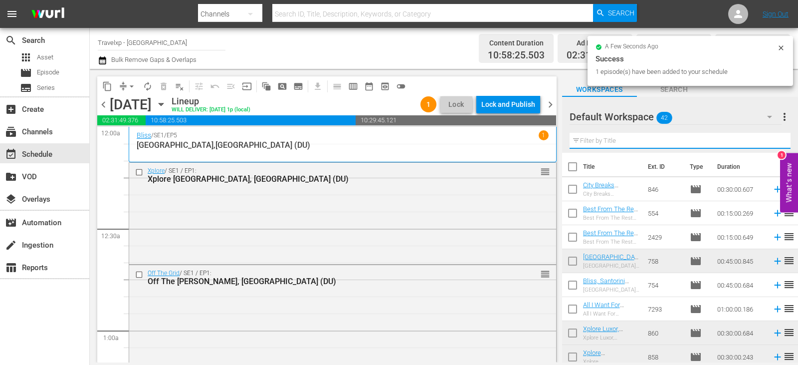
click at [777, 139] on input "text" at bounding box center [680, 141] width 221 height 16
drag, startPoint x: 777, startPoint y: 139, endPoint x: 743, endPoint y: 125, distance: 36.7
click at [777, 139] on input "text" at bounding box center [680, 141] width 221 height 16
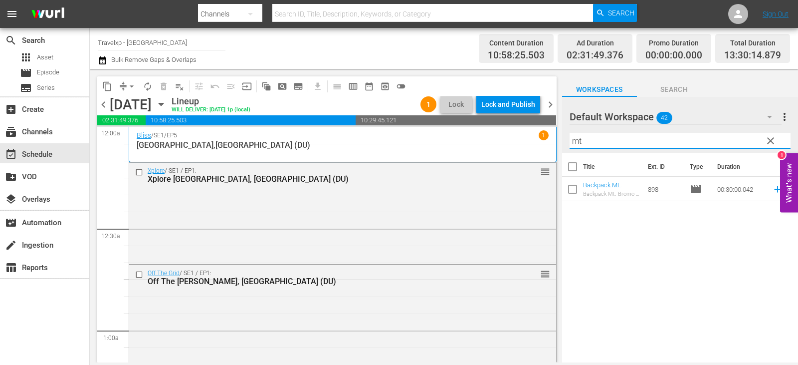
type input "mt"
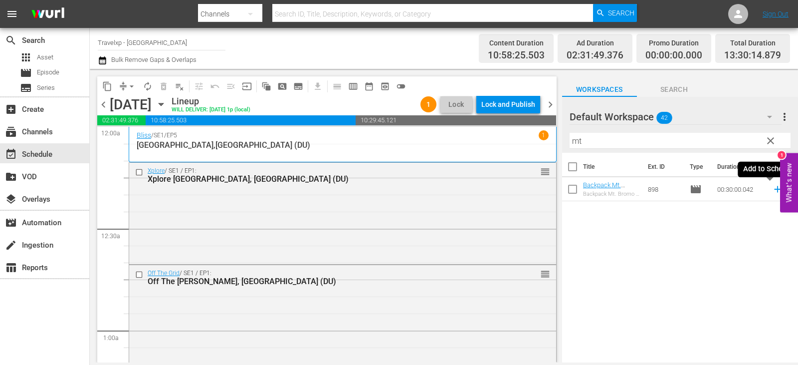
click at [772, 191] on icon at bounding box center [777, 189] width 11 height 11
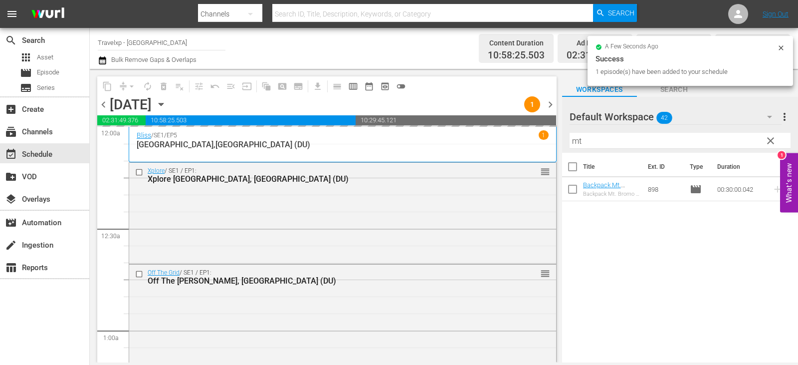
click at [773, 143] on span "clear" at bounding box center [771, 141] width 12 height 12
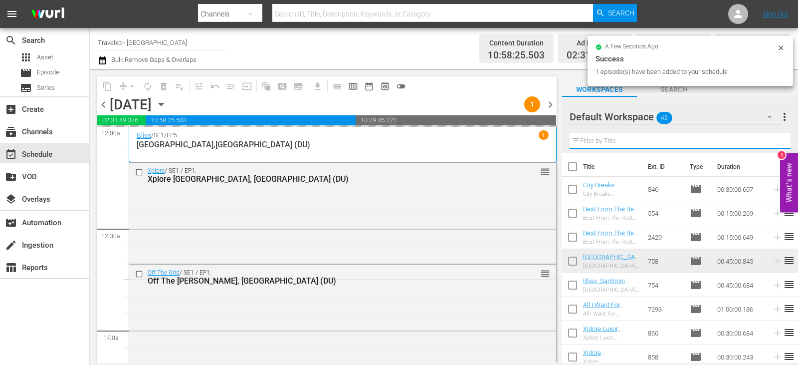
click at [773, 143] on input "text" at bounding box center [680, 141] width 221 height 16
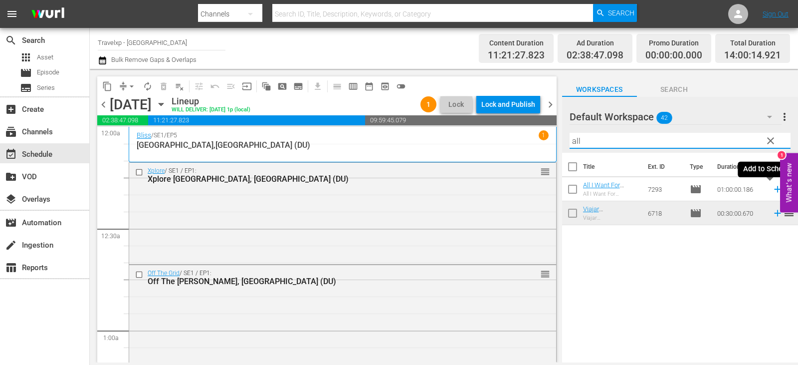
type input "all"
click at [772, 188] on icon at bounding box center [777, 189] width 11 height 11
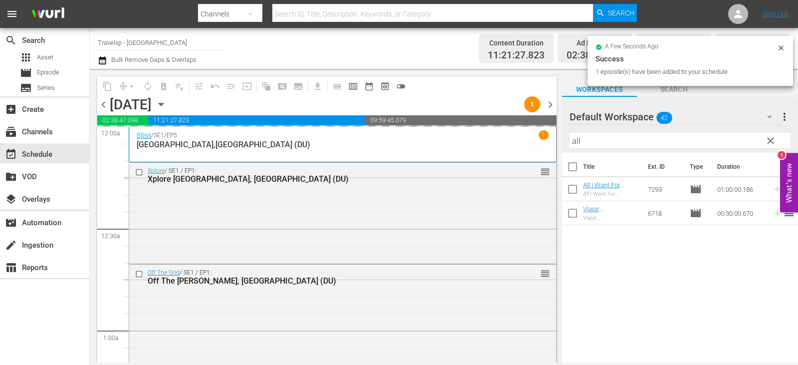
click at [768, 139] on span "clear" at bounding box center [771, 141] width 12 height 12
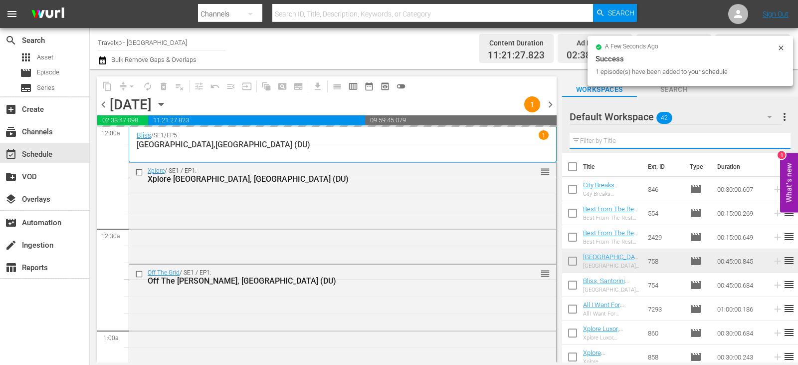
drag, startPoint x: 768, startPoint y: 139, endPoint x: 699, endPoint y: 113, distance: 73.6
click at [768, 139] on input "text" at bounding box center [680, 141] width 221 height 16
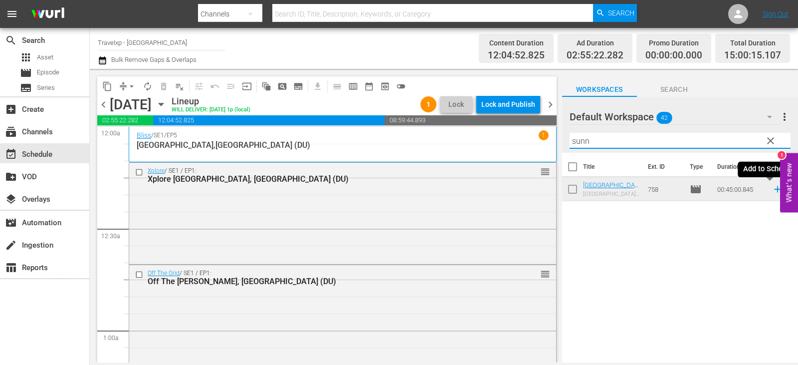
type input "sunn"
click at [773, 190] on icon at bounding box center [777, 189] width 11 height 11
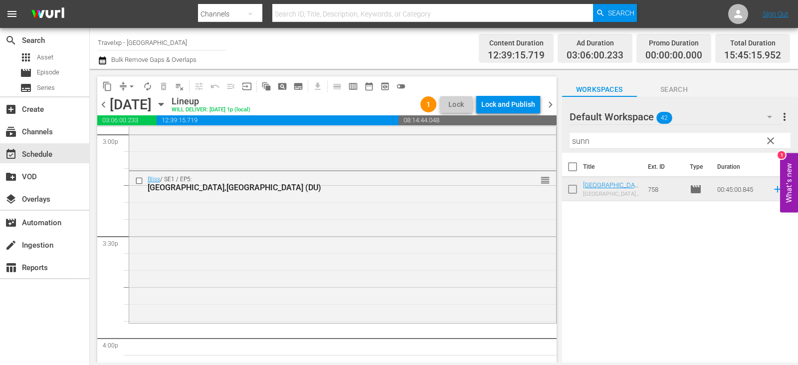
scroll to position [3043, 0]
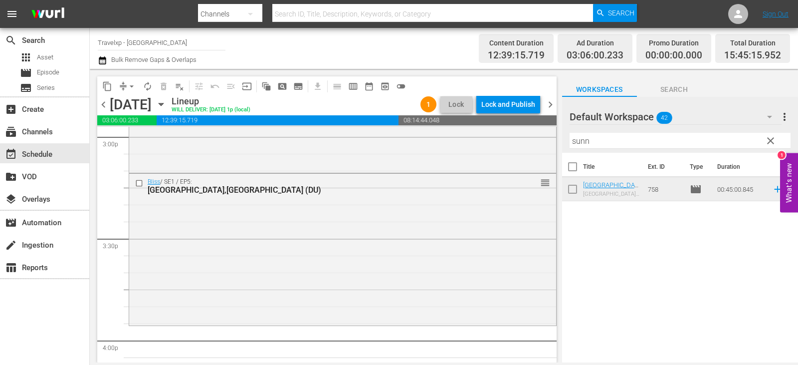
click at [766, 141] on span "clear" at bounding box center [771, 141] width 12 height 12
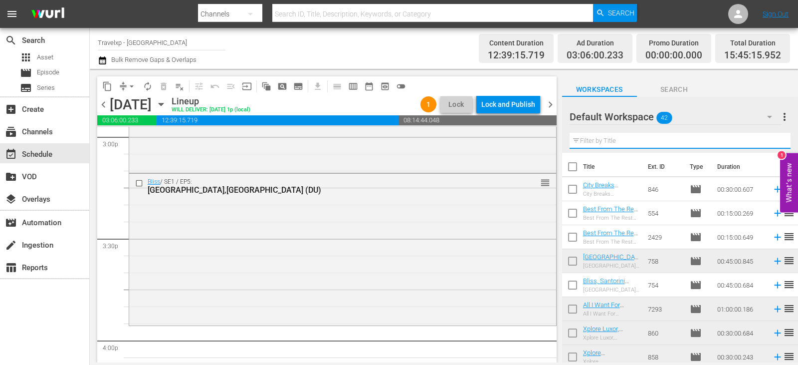
click at [766, 141] on input "text" at bounding box center [680, 141] width 221 height 16
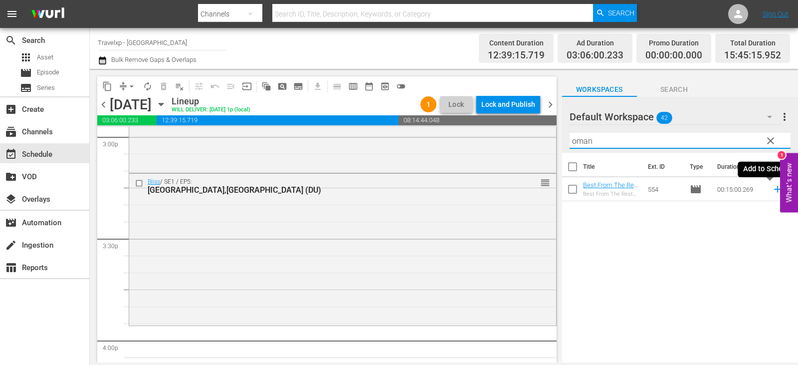
type input "oman"
click at [774, 189] on icon at bounding box center [777, 189] width 6 height 6
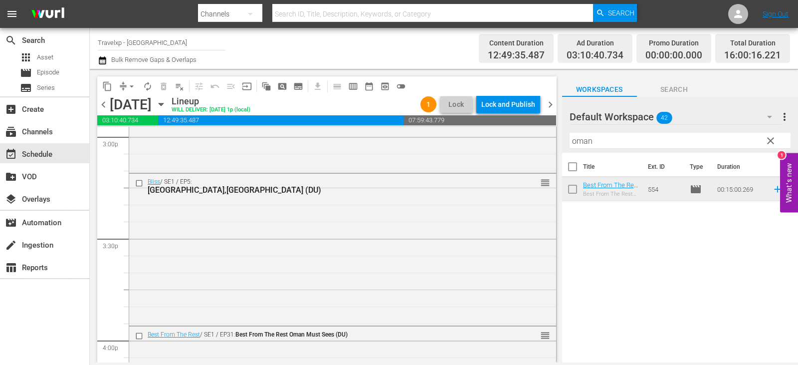
click at [771, 140] on span "clear" at bounding box center [771, 141] width 12 height 12
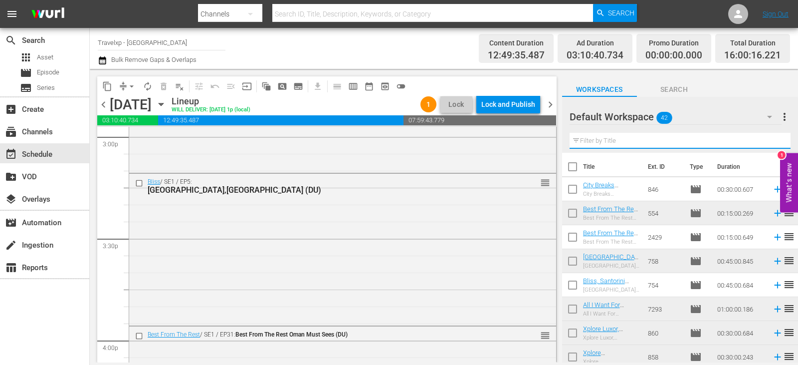
click at [771, 140] on input "text" at bounding box center [680, 141] width 221 height 16
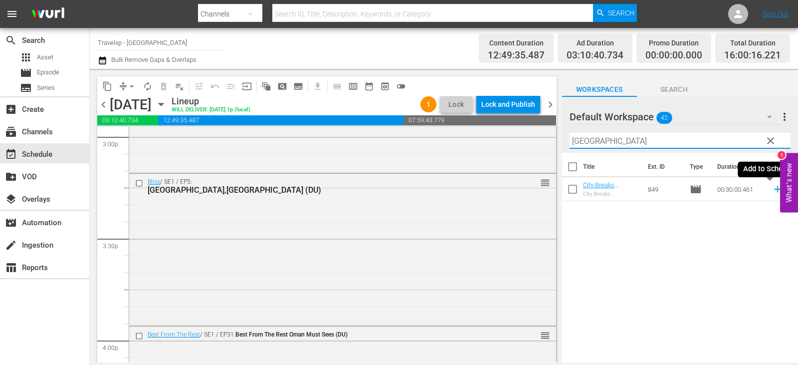
type input "[GEOGRAPHIC_DATA]"
click at [772, 189] on icon at bounding box center [777, 189] width 11 height 11
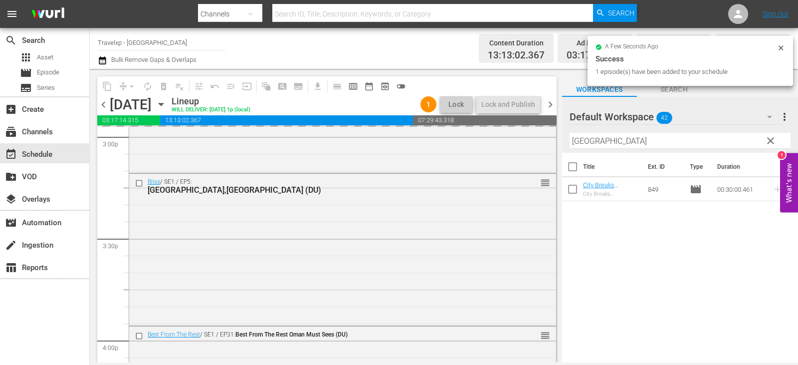
click at [769, 141] on span "clear" at bounding box center [771, 141] width 12 height 12
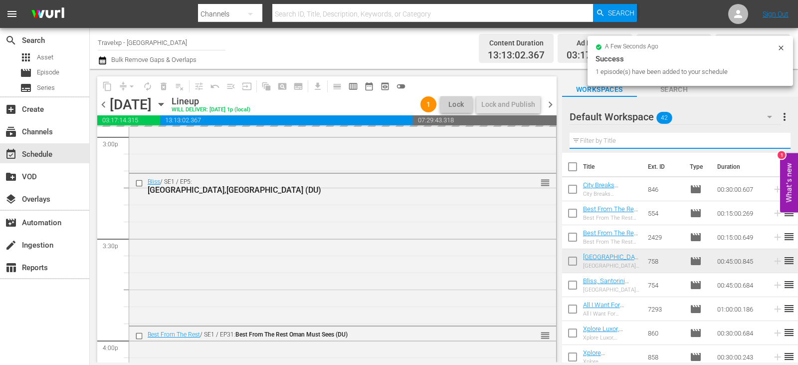
click at [769, 141] on input "text" at bounding box center [680, 141] width 221 height 16
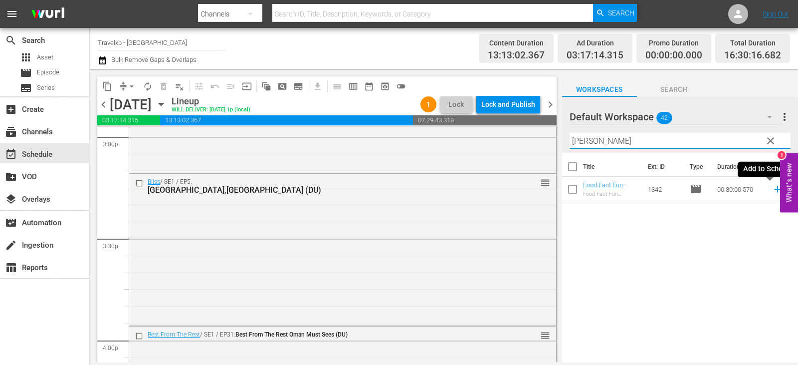
type input "[PERSON_NAME]"
click at [772, 190] on icon at bounding box center [777, 189] width 11 height 11
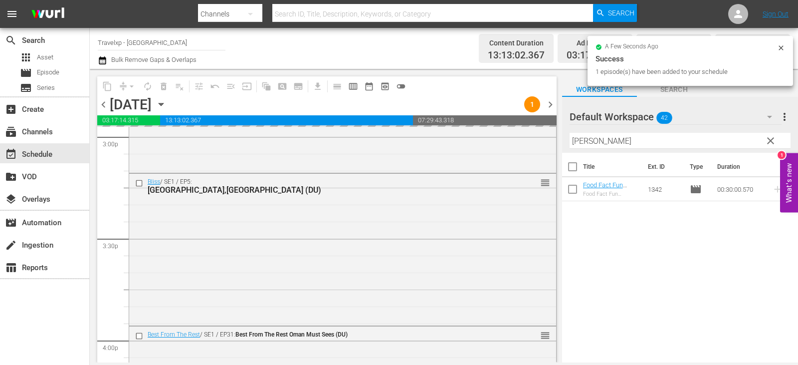
click at [773, 133] on button "clear" at bounding box center [770, 140] width 16 height 16
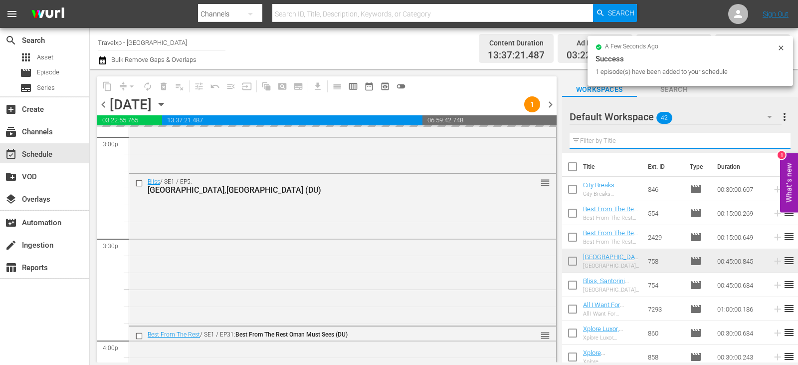
click at [773, 137] on input "text" at bounding box center [680, 141] width 221 height 16
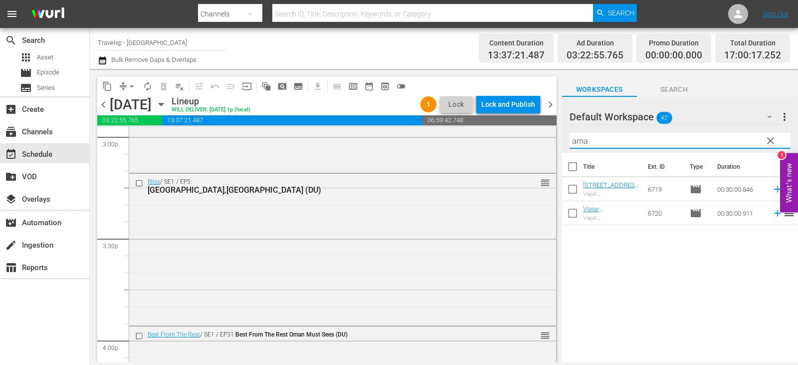
type input "ama"
click at [772, 186] on icon at bounding box center [777, 189] width 11 height 11
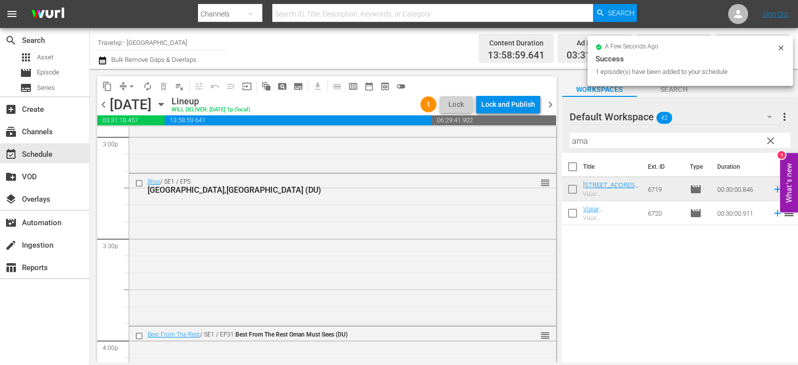
click at [771, 137] on span "clear" at bounding box center [771, 141] width 12 height 12
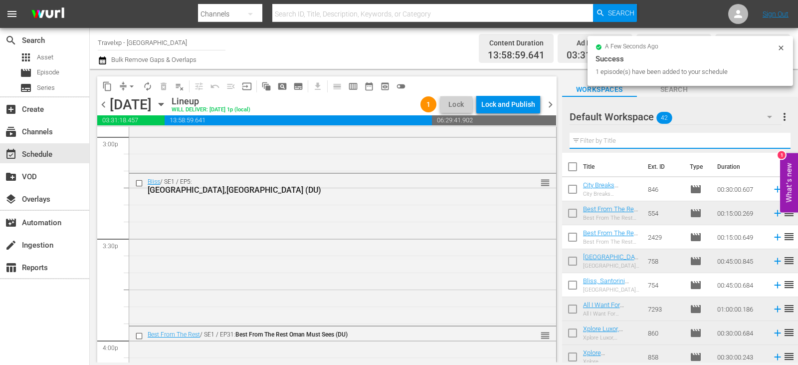
click at [771, 137] on input "text" at bounding box center [680, 141] width 221 height 16
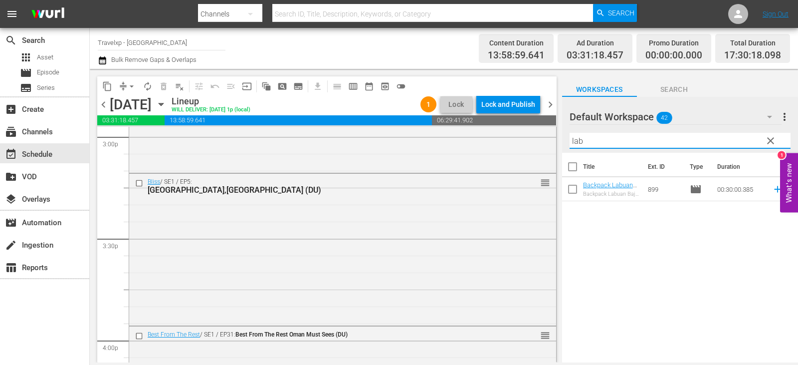
type input "lab"
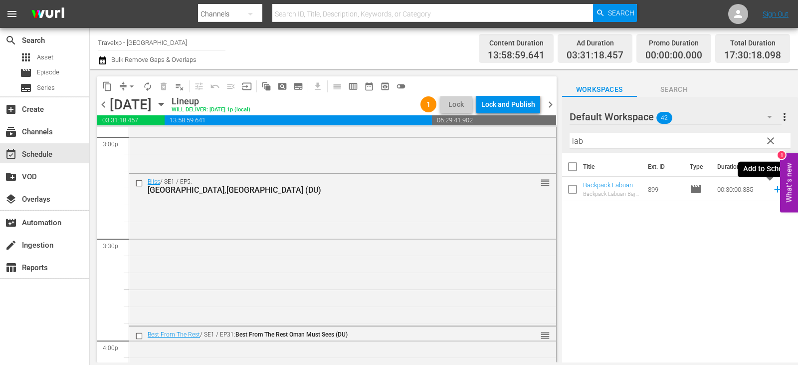
click at [772, 186] on icon at bounding box center [777, 189] width 11 height 11
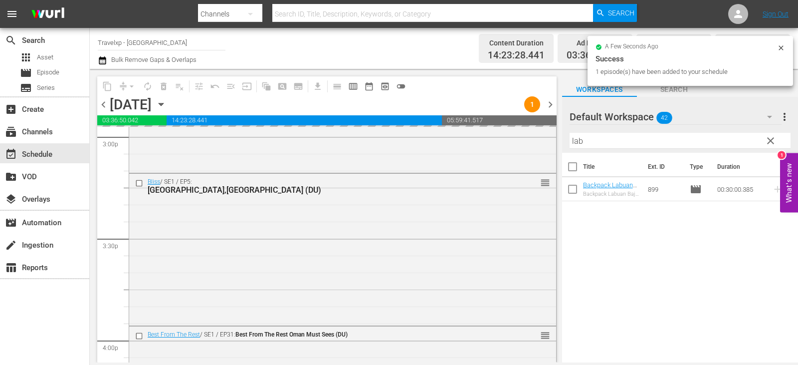
click at [765, 139] on span "clear" at bounding box center [771, 141] width 12 height 12
click at [765, 139] on input "lab" at bounding box center [680, 141] width 221 height 16
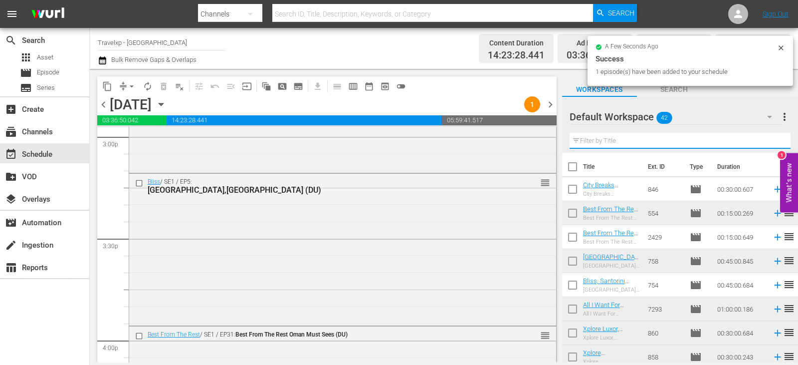
click at [765, 139] on input "text" at bounding box center [680, 141] width 221 height 16
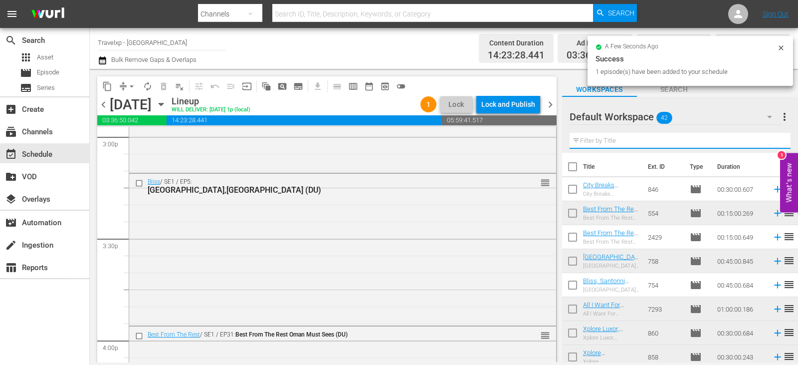
click at [765, 139] on input "text" at bounding box center [680, 141] width 221 height 16
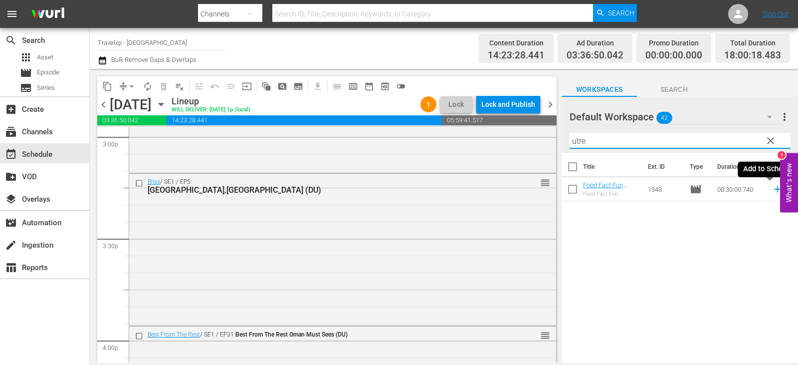
type input "utre"
click at [772, 187] on icon at bounding box center [777, 189] width 11 height 11
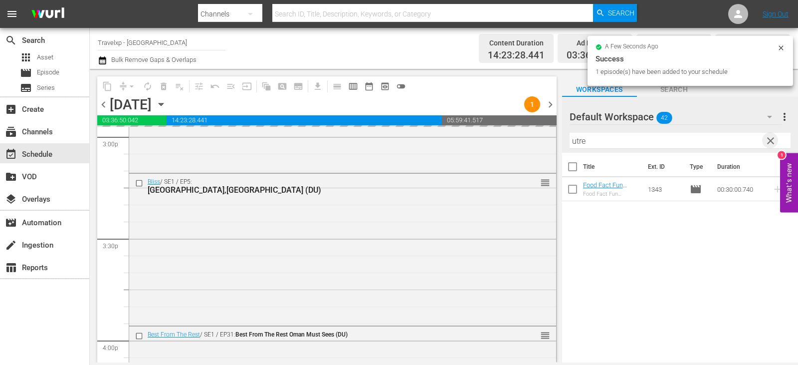
click at [770, 141] on span "clear" at bounding box center [771, 141] width 12 height 12
click at [770, 141] on input "text" at bounding box center [680, 141] width 221 height 16
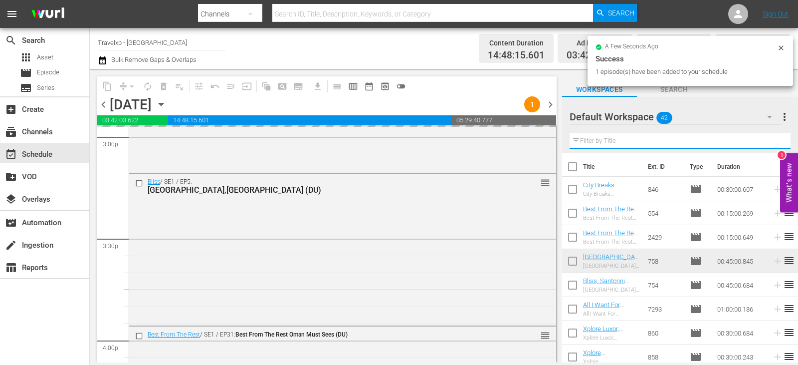
click at [770, 141] on input "text" at bounding box center [680, 141] width 221 height 16
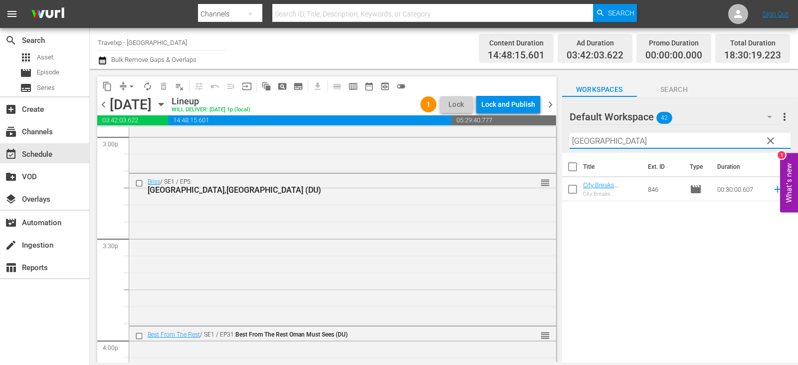
type input "[GEOGRAPHIC_DATA]"
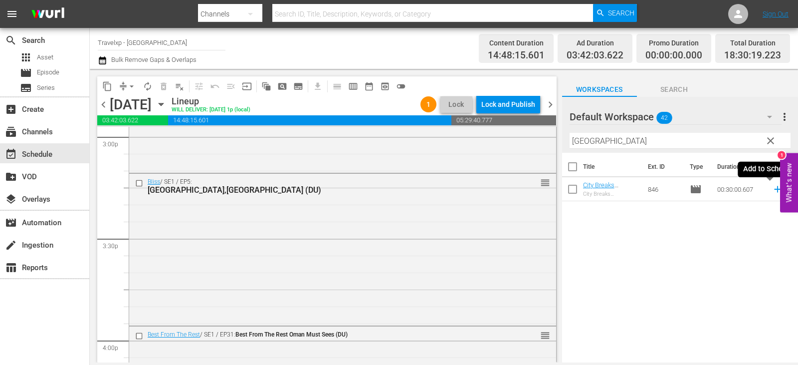
click at [772, 189] on icon at bounding box center [777, 189] width 11 height 11
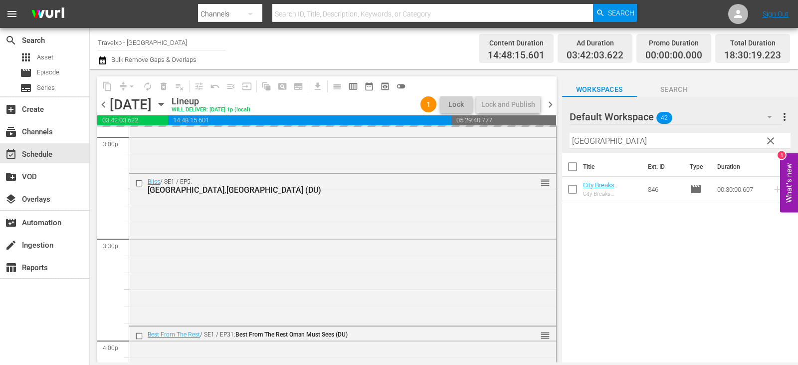
click at [777, 140] on button "clear" at bounding box center [770, 140] width 16 height 16
click at [777, 140] on input "text" at bounding box center [680, 141] width 221 height 16
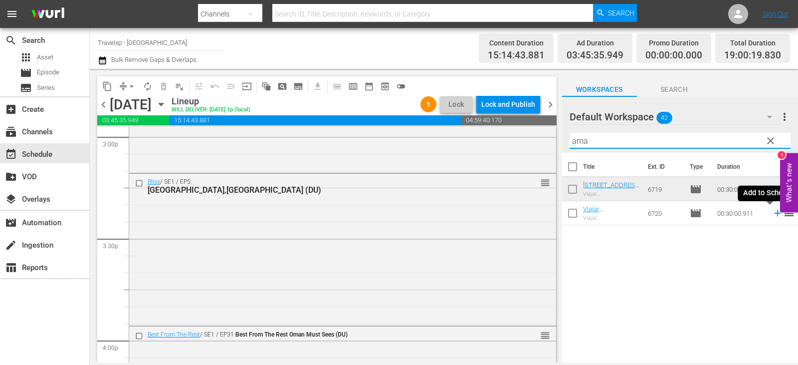
type input "ama"
click at [772, 216] on icon at bounding box center [777, 213] width 11 height 11
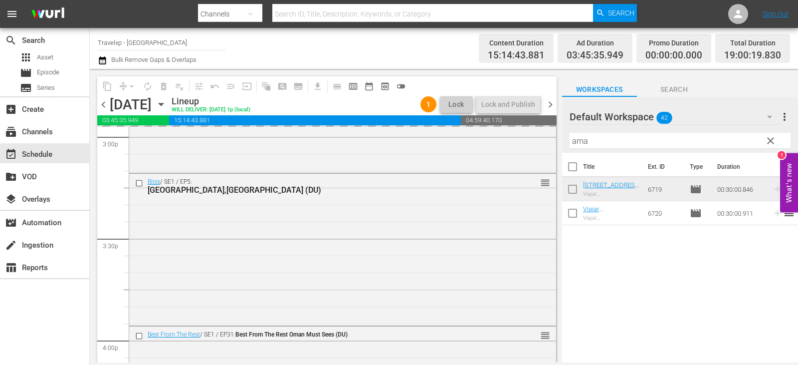
click at [765, 145] on span "clear" at bounding box center [771, 141] width 12 height 12
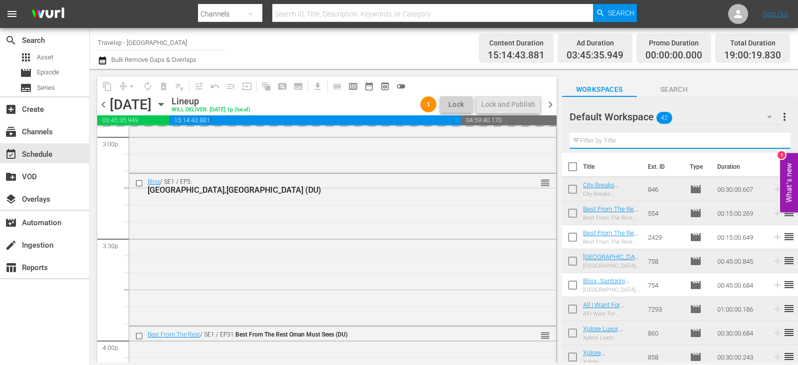
click at [765, 145] on input "text" at bounding box center [680, 141] width 221 height 16
type input "v"
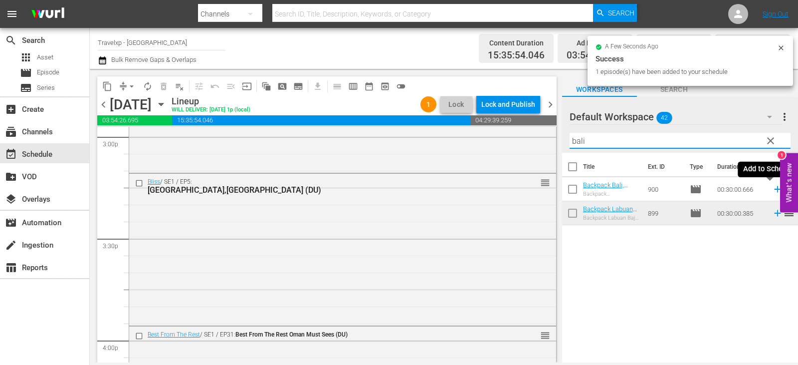
type input "bali"
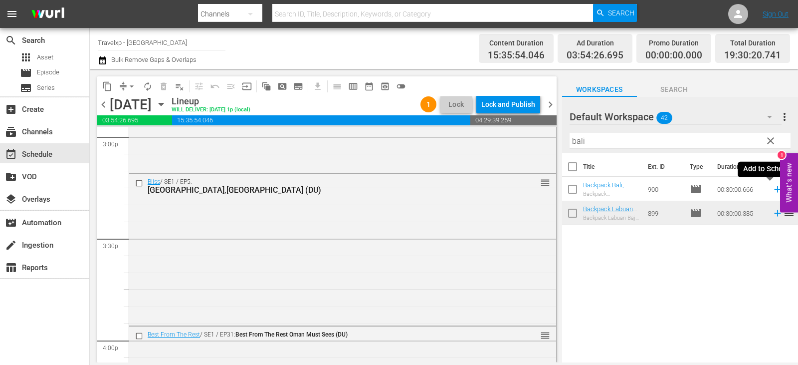
click at [774, 187] on icon at bounding box center [777, 189] width 6 height 6
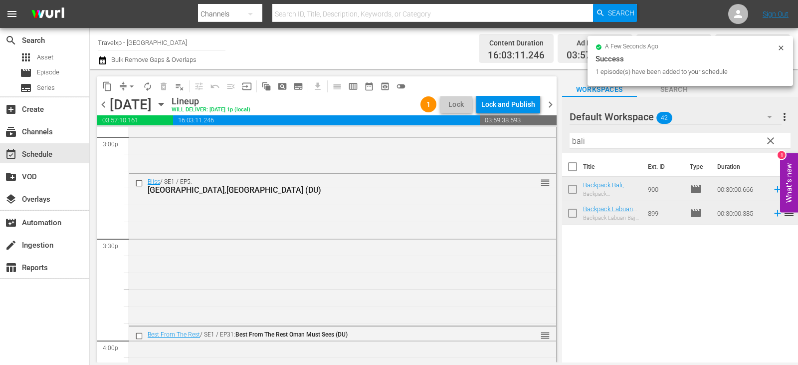
click at [771, 147] on button "clear" at bounding box center [770, 140] width 16 height 16
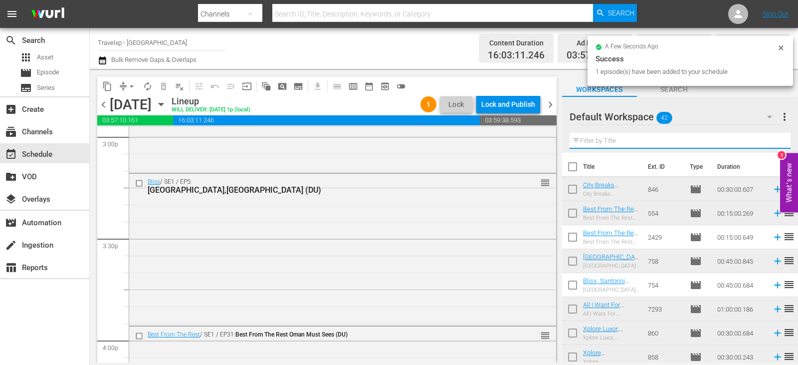
click at [771, 147] on input "text" at bounding box center [680, 141] width 221 height 16
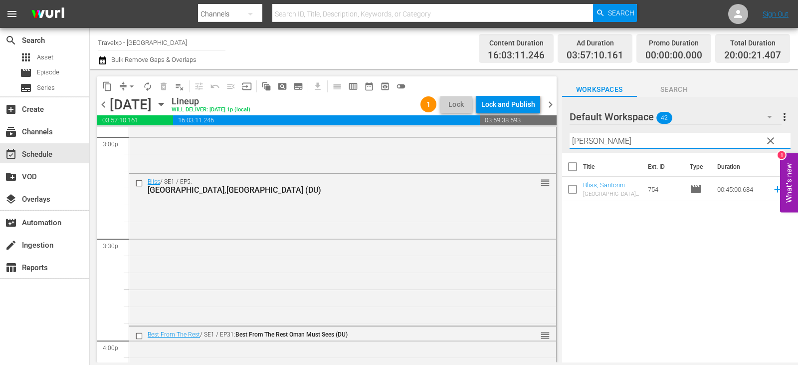
type input "[PERSON_NAME]"
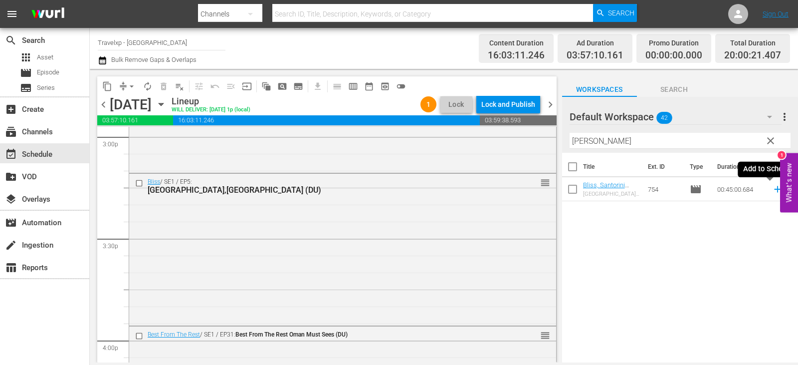
click at [772, 188] on icon at bounding box center [777, 189] width 11 height 11
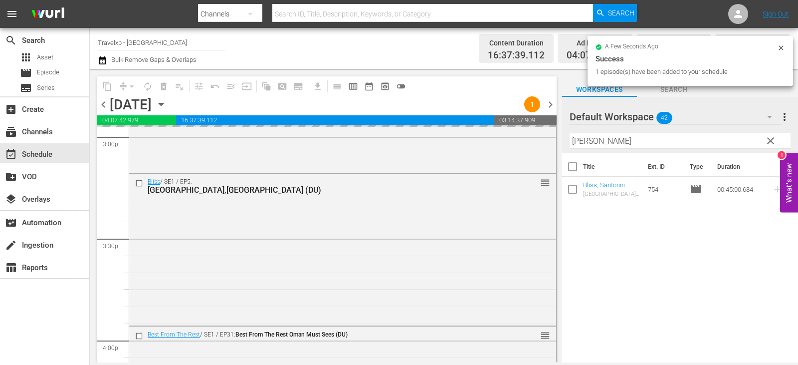
click at [769, 140] on span "clear" at bounding box center [771, 141] width 12 height 12
click at [769, 140] on input "[PERSON_NAME]" at bounding box center [680, 141] width 221 height 16
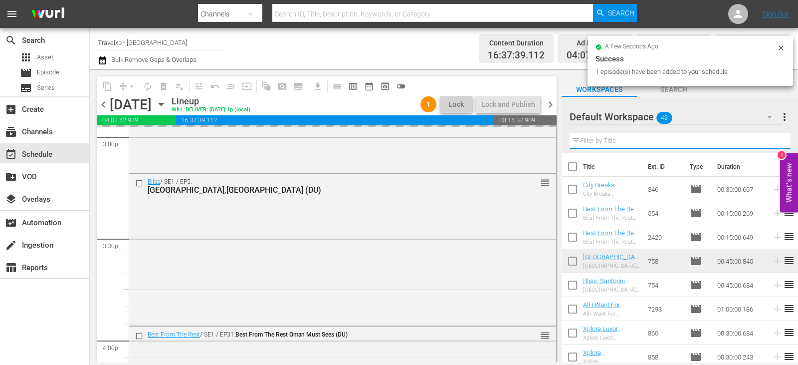
click at [769, 140] on input "text" at bounding box center [680, 141] width 221 height 16
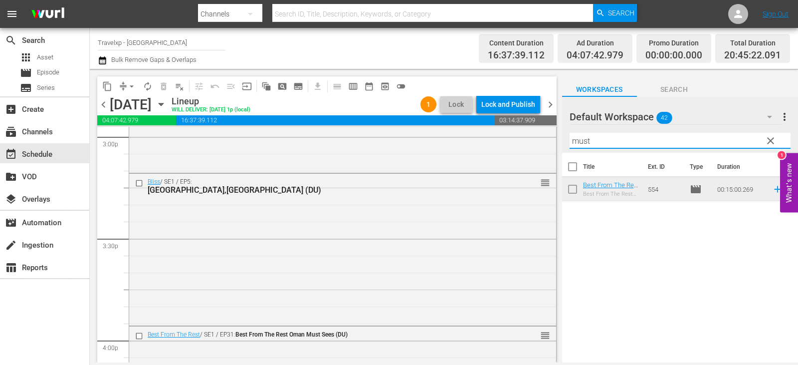
type input "must"
click at [766, 142] on span "clear" at bounding box center [771, 141] width 12 height 12
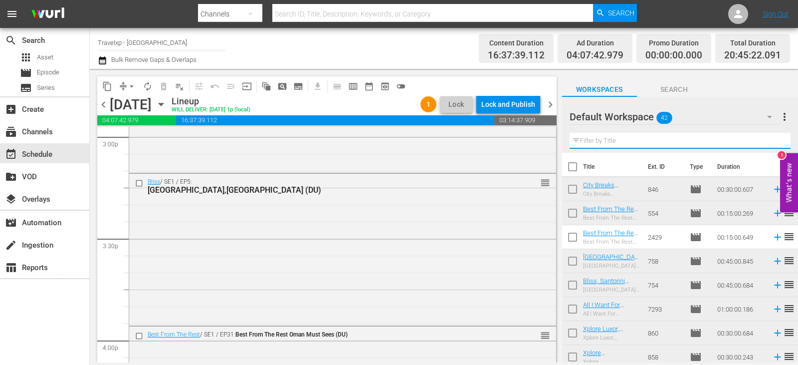
click at [766, 142] on input "text" at bounding box center [680, 141] width 221 height 16
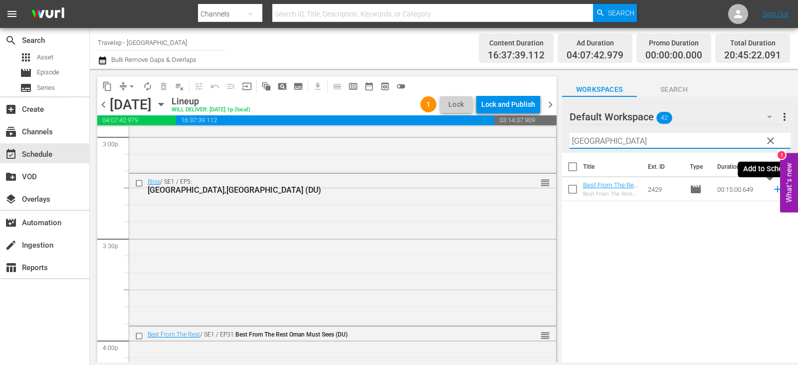
type input "[GEOGRAPHIC_DATA]"
click at [772, 190] on icon at bounding box center [777, 189] width 11 height 11
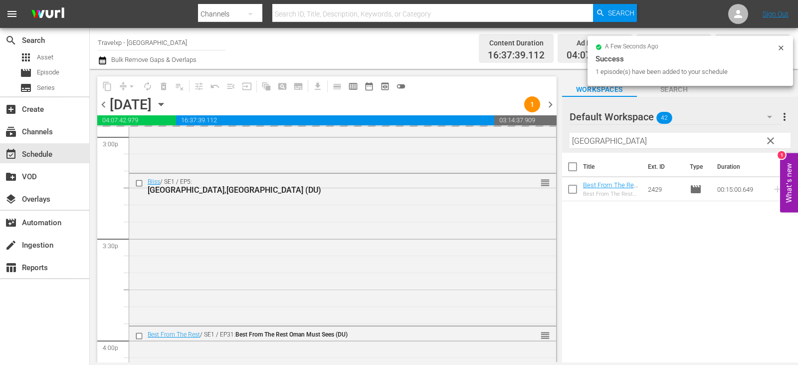
click at [769, 143] on span "clear" at bounding box center [771, 141] width 12 height 12
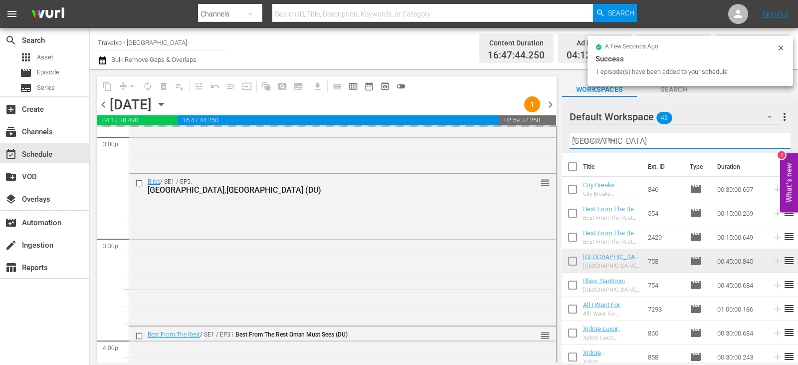
click at [769, 143] on input "[GEOGRAPHIC_DATA]" at bounding box center [680, 141] width 221 height 16
click at [769, 143] on input "text" at bounding box center [680, 141] width 221 height 16
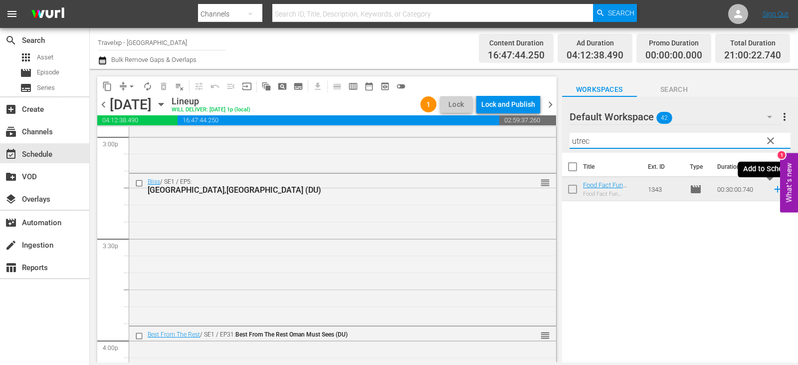
type input "utrec"
click at [773, 189] on icon at bounding box center [777, 189] width 11 height 11
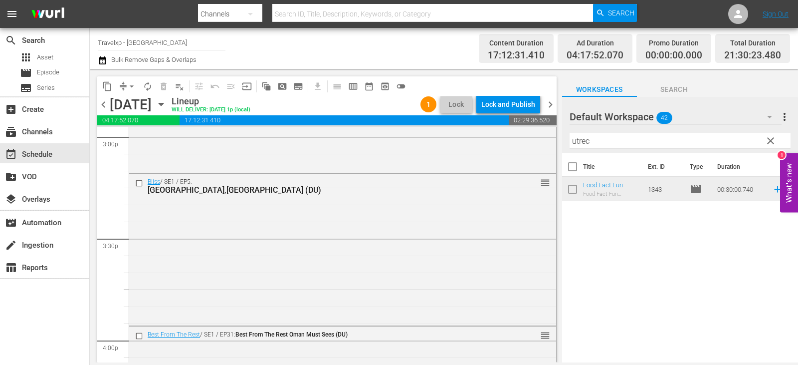
click at [777, 138] on button "clear" at bounding box center [770, 140] width 16 height 16
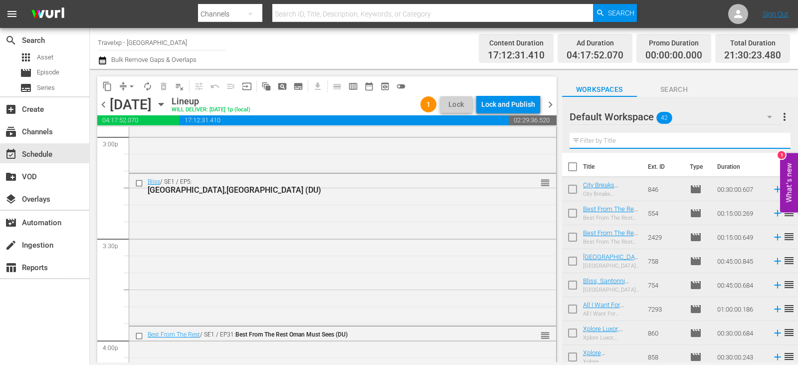
click at [777, 138] on input "text" at bounding box center [680, 141] width 221 height 16
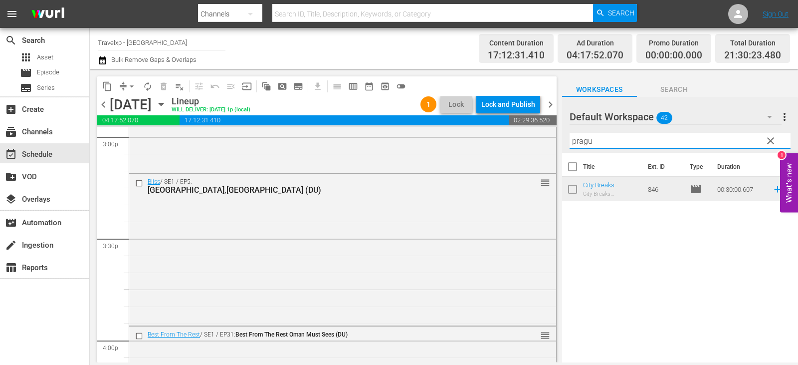
type input "pragu"
click at [772, 189] on icon at bounding box center [777, 189] width 11 height 11
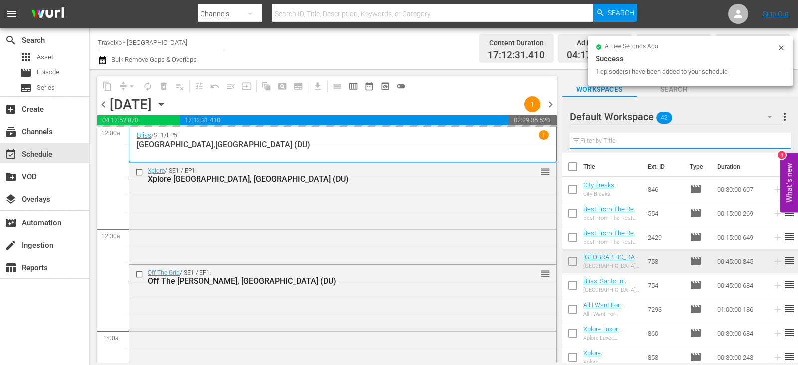
click at [769, 140] on input "text" at bounding box center [680, 141] width 221 height 16
drag, startPoint x: 0, startPoint y: 0, endPoint x: 769, endPoint y: 140, distance: 781.3
click at [769, 140] on input "text" at bounding box center [680, 141] width 221 height 16
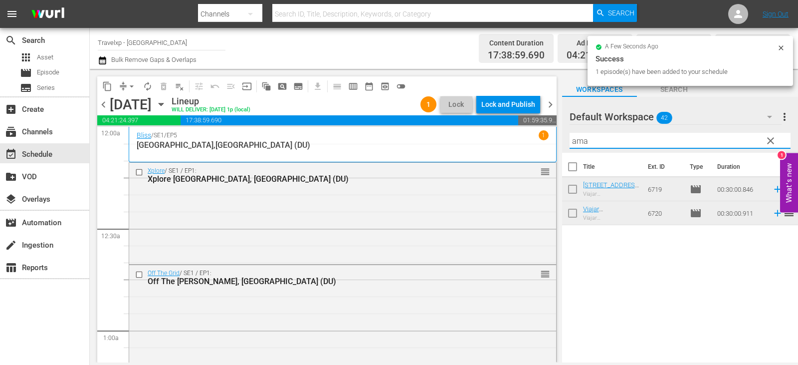
scroll to position [3043, 0]
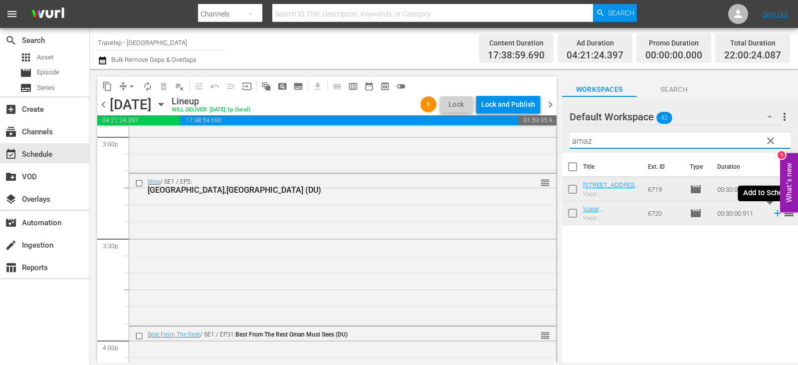
type input "amaz"
click at [772, 215] on icon at bounding box center [777, 213] width 11 height 11
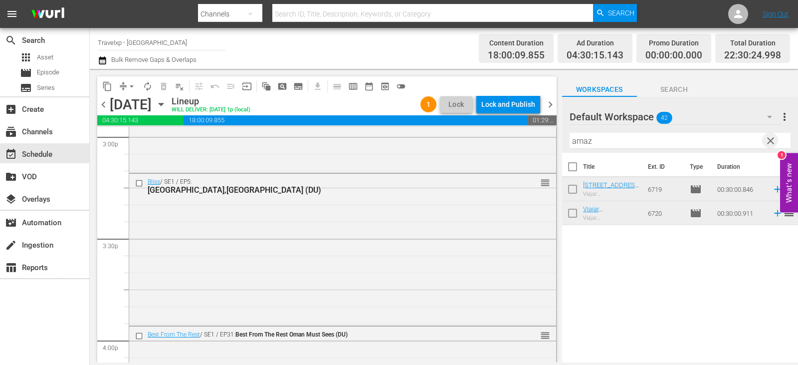
click at [766, 140] on span "clear" at bounding box center [771, 141] width 12 height 12
click at [766, 140] on input "text" at bounding box center [680, 141] width 221 height 16
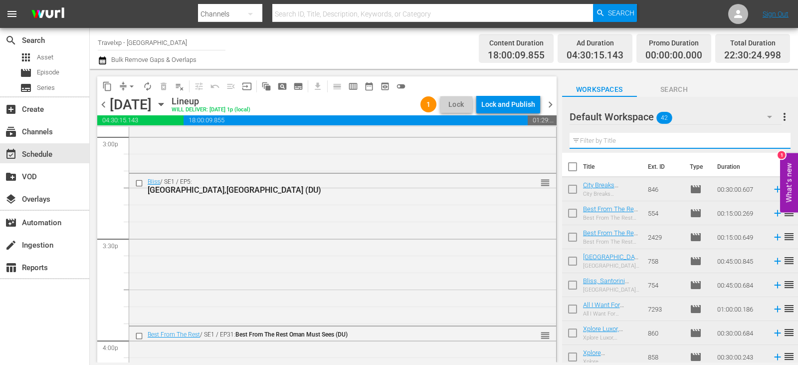
click at [766, 140] on input "text" at bounding box center [680, 141] width 221 height 16
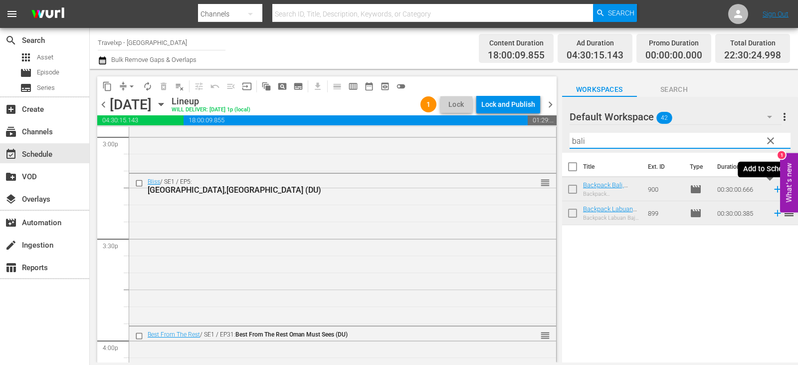
type input "bali"
click at [772, 191] on icon at bounding box center [777, 189] width 11 height 11
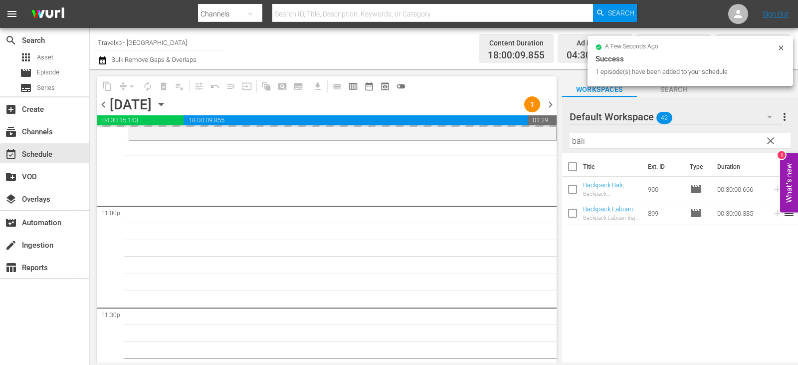
scroll to position [4649, 0]
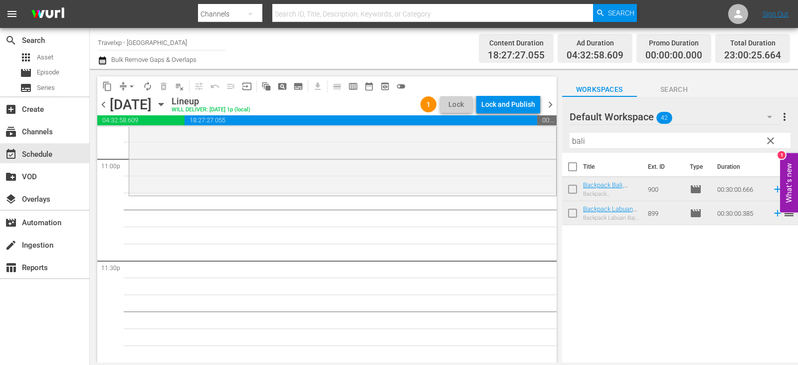
click at [768, 142] on span "clear" at bounding box center [771, 141] width 12 height 12
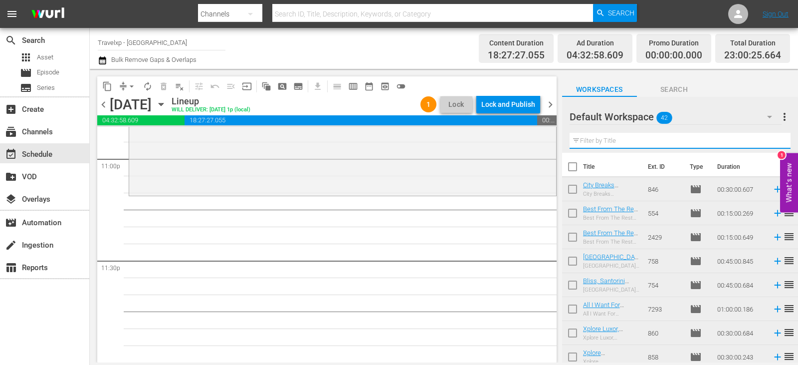
click at [768, 142] on input "text" at bounding box center [680, 141] width 221 height 16
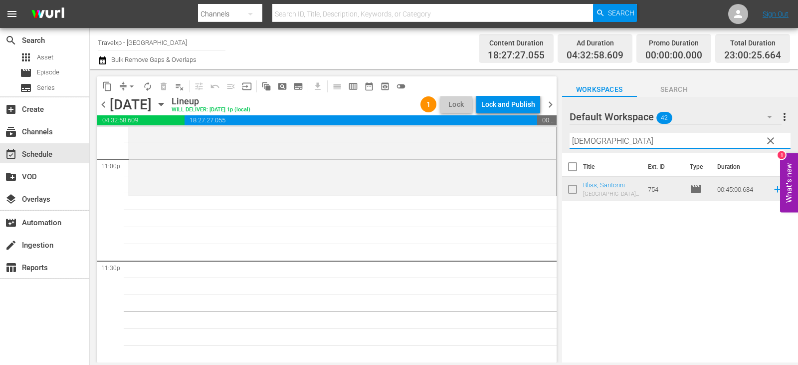
type input "[DEMOGRAPHIC_DATA]"
click at [772, 186] on icon at bounding box center [777, 189] width 11 height 11
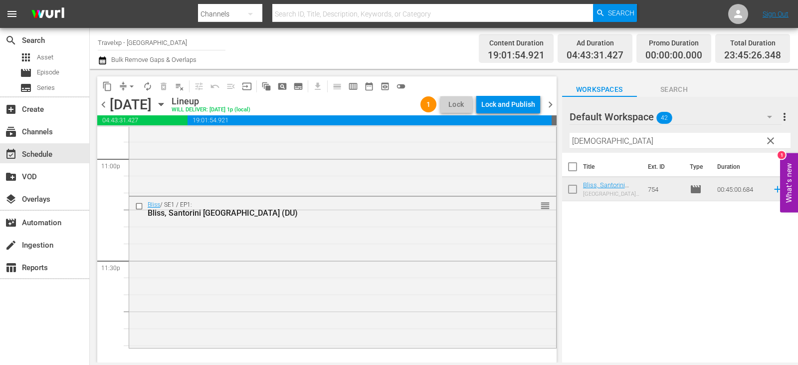
click at [772, 138] on span "clear" at bounding box center [771, 141] width 12 height 12
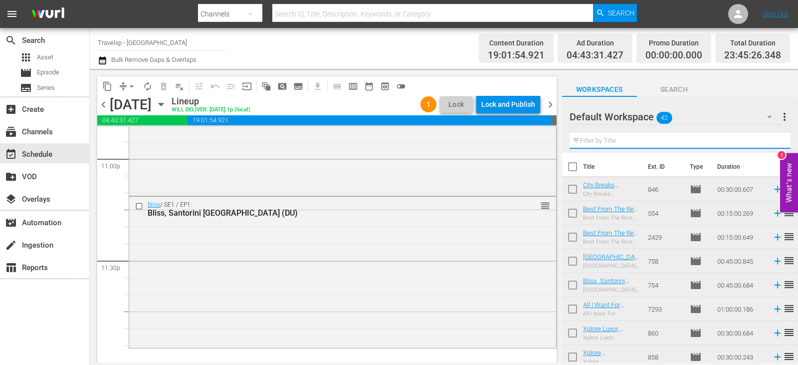
click at [772, 138] on input "text" at bounding box center [680, 141] width 221 height 16
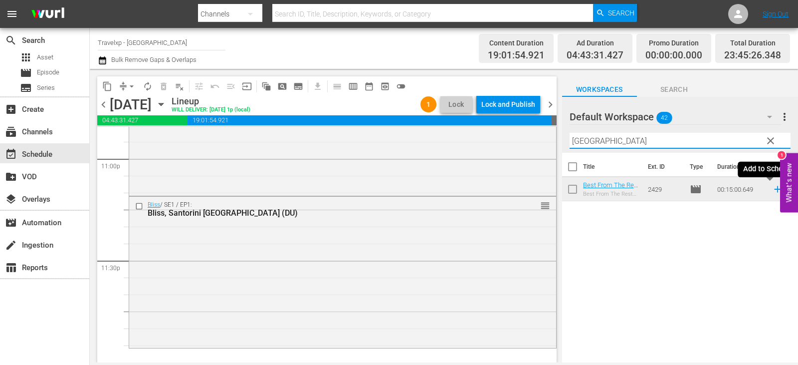
type input "[GEOGRAPHIC_DATA]"
click at [774, 189] on icon at bounding box center [777, 189] width 6 height 6
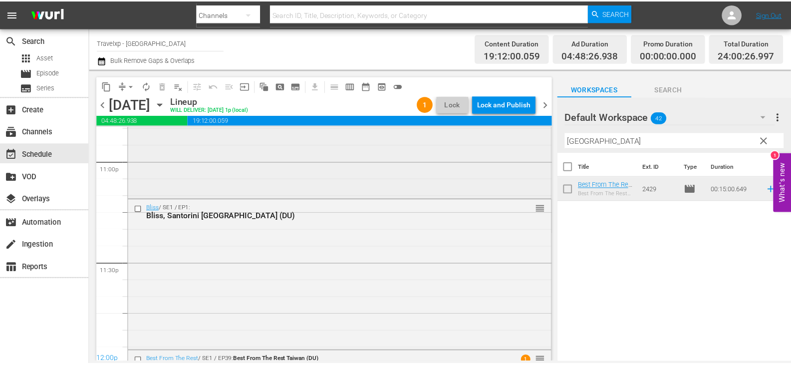
scroll to position [4685, 0]
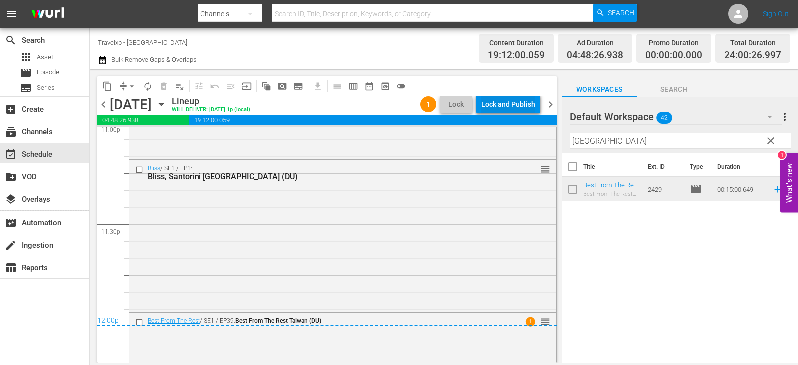
click at [509, 105] on div "Lock and Publish" at bounding box center [508, 104] width 54 height 18
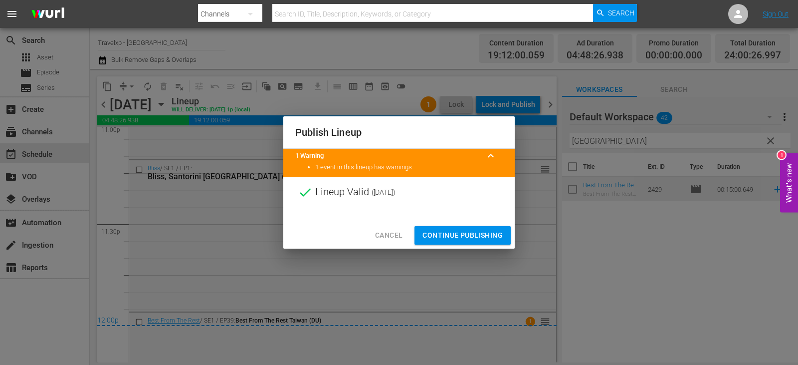
click at [439, 232] on span "Continue Publishing" at bounding box center [462, 235] width 80 height 12
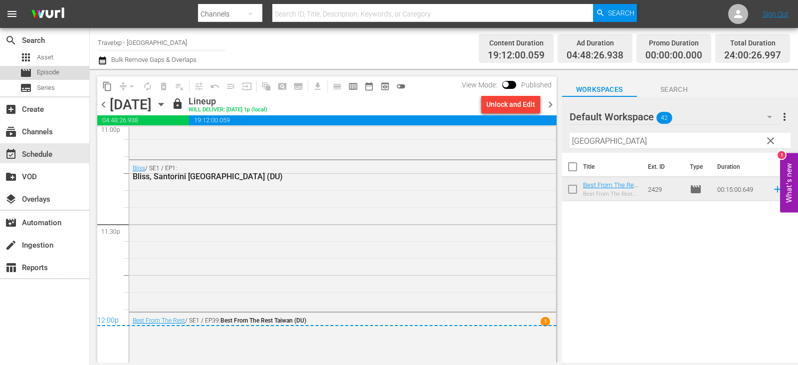
click at [50, 71] on span "Episode" at bounding box center [48, 72] width 22 height 10
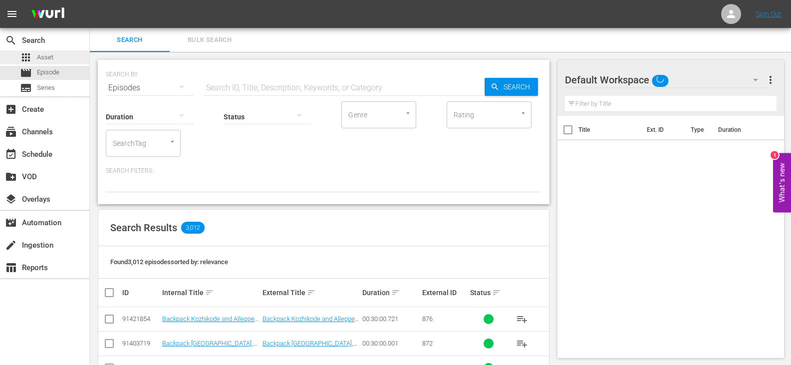
click at [61, 58] on div "apps Asset" at bounding box center [44, 57] width 89 height 14
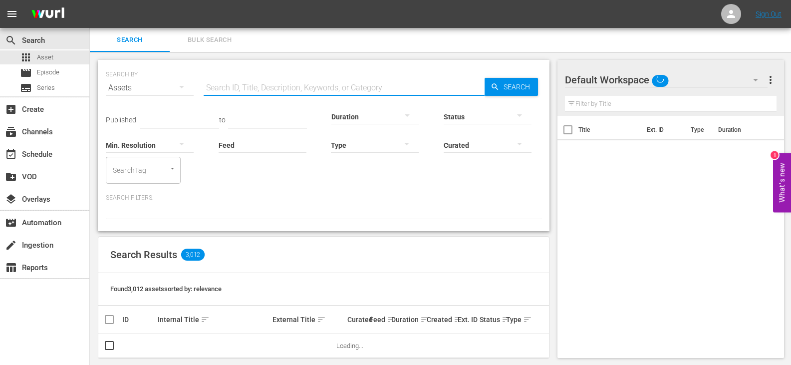
click at [255, 84] on input "text" at bounding box center [344, 88] width 281 height 24
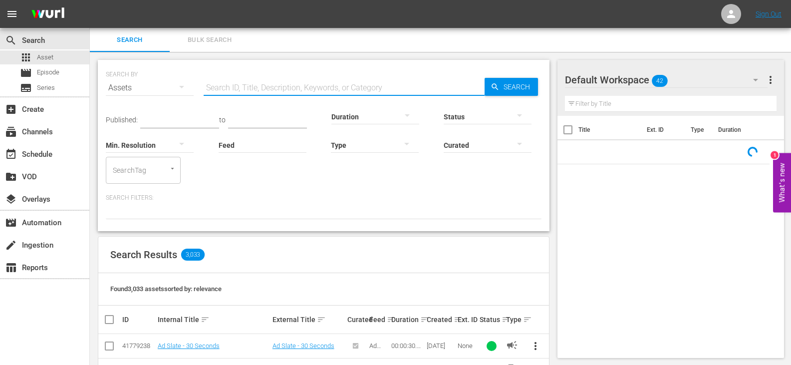
click at [264, 91] on input "text" at bounding box center [344, 88] width 281 height 24
type input "O"
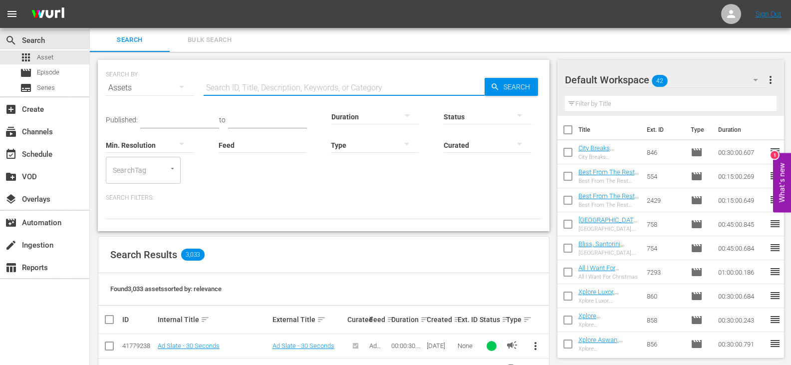
click at [242, 94] on input "text" at bounding box center [344, 88] width 281 height 24
drag, startPoint x: 248, startPoint y: 89, endPoint x: 174, endPoint y: 96, distance: 75.2
click at [174, 96] on div "SEARCH BY Search By Assets Search ID, Title, Description, Keywords, or Category…" at bounding box center [323, 82] width 435 height 36
click at [289, 88] on input "Off the grid India" at bounding box center [344, 88] width 281 height 24
drag, startPoint x: 262, startPoint y: 88, endPoint x: 178, endPoint y: 96, distance: 84.7
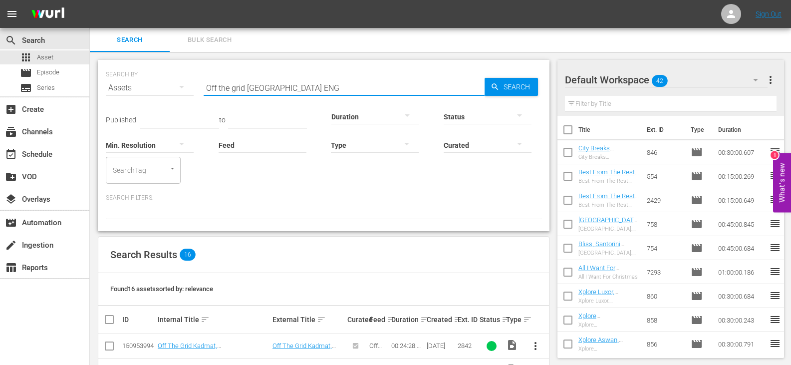
click at [178, 96] on div "SEARCH BY Search By Assets Search ID, Title, Description, Keywords, or Category…" at bounding box center [323, 82] width 435 height 36
drag, startPoint x: 243, startPoint y: 91, endPoint x: 145, endPoint y: 99, distance: 98.6
click at [145, 99] on div "SEARCH BY Search By Assets Search ID, Title, Description, Keywords, or Category…" at bounding box center [323, 82] width 435 height 36
drag, startPoint x: 256, startPoint y: 88, endPoint x: 155, endPoint y: 88, distance: 101.3
click at [155, 88] on div "SEARCH BY Search By Assets Search ID, Title, Description, Keywords, or Category…" at bounding box center [323, 82] width 435 height 36
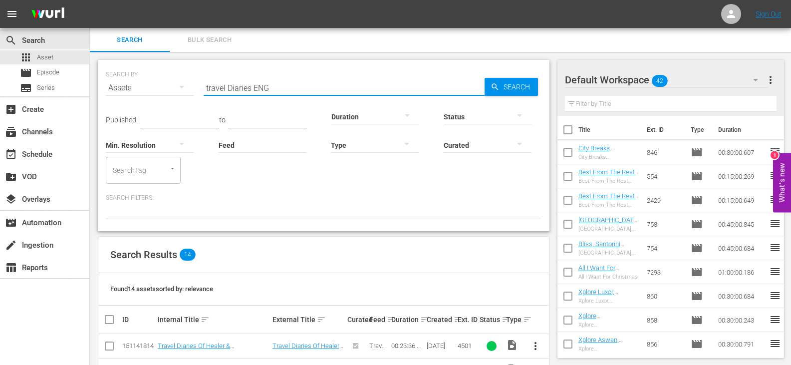
click at [252, 88] on input "travel Diaries ENG" at bounding box center [344, 88] width 281 height 24
drag, startPoint x: 251, startPoint y: 88, endPoint x: 139, endPoint y: 96, distance: 112.5
click at [139, 96] on div "SEARCH BY Search By Assets Search ID, Title, Description, Keywords, or Category…" at bounding box center [323, 82] width 435 height 36
drag, startPoint x: 228, startPoint y: 86, endPoint x: 90, endPoint y: 90, distance: 138.2
click at [90, 90] on div "SEARCH BY Search By Assets Search ID, Title, Description, Keywords, or Category…" at bounding box center [323, 226] width 467 height 349
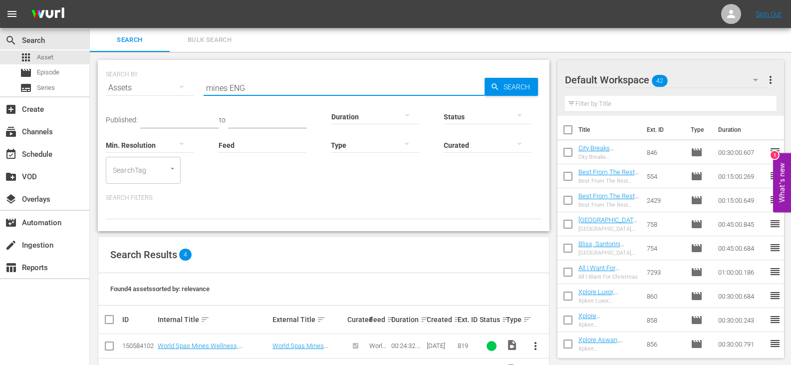
type input "mines ENG"
click at [228, 312] on th "Internal Title sort" at bounding box center [213, 319] width 115 height 28
